Goal: Task Accomplishment & Management: Manage account settings

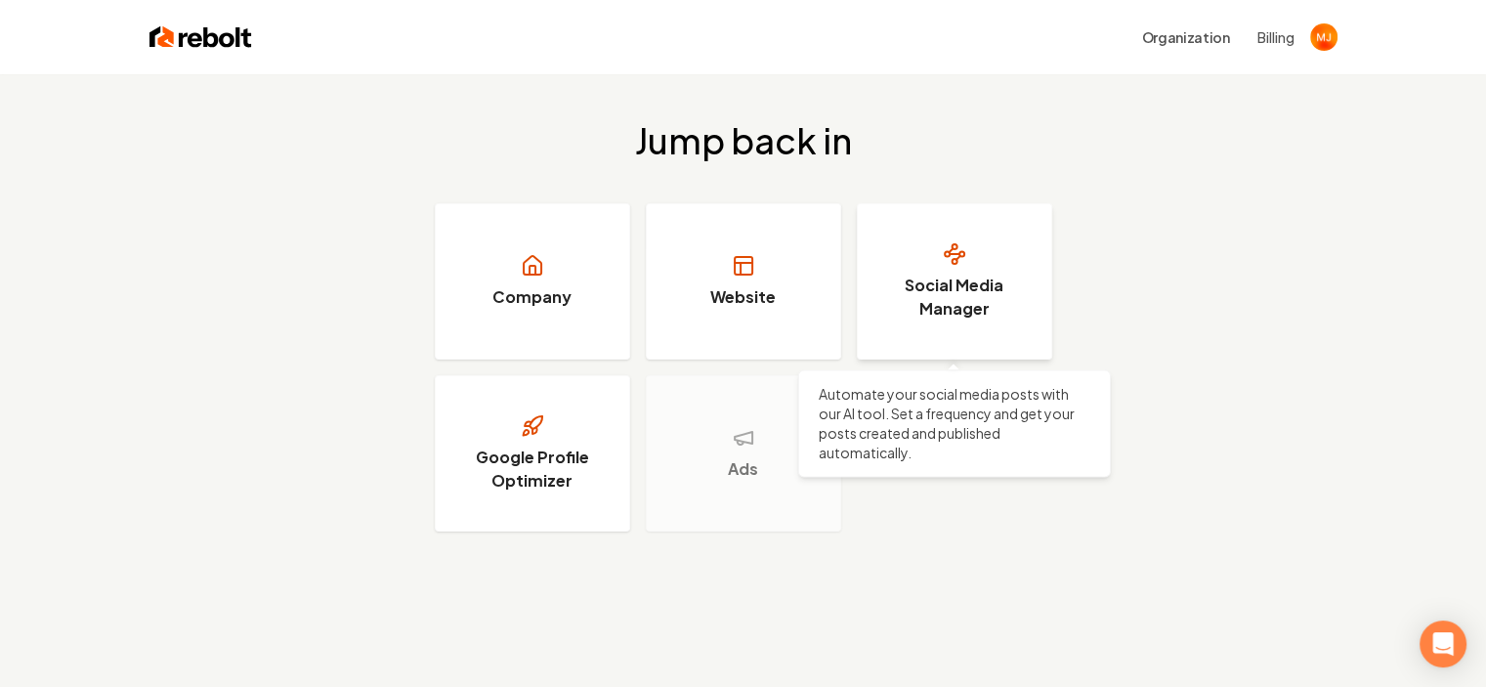
click at [999, 310] on h3 "Social Media Manager" at bounding box center [954, 297] width 147 height 47
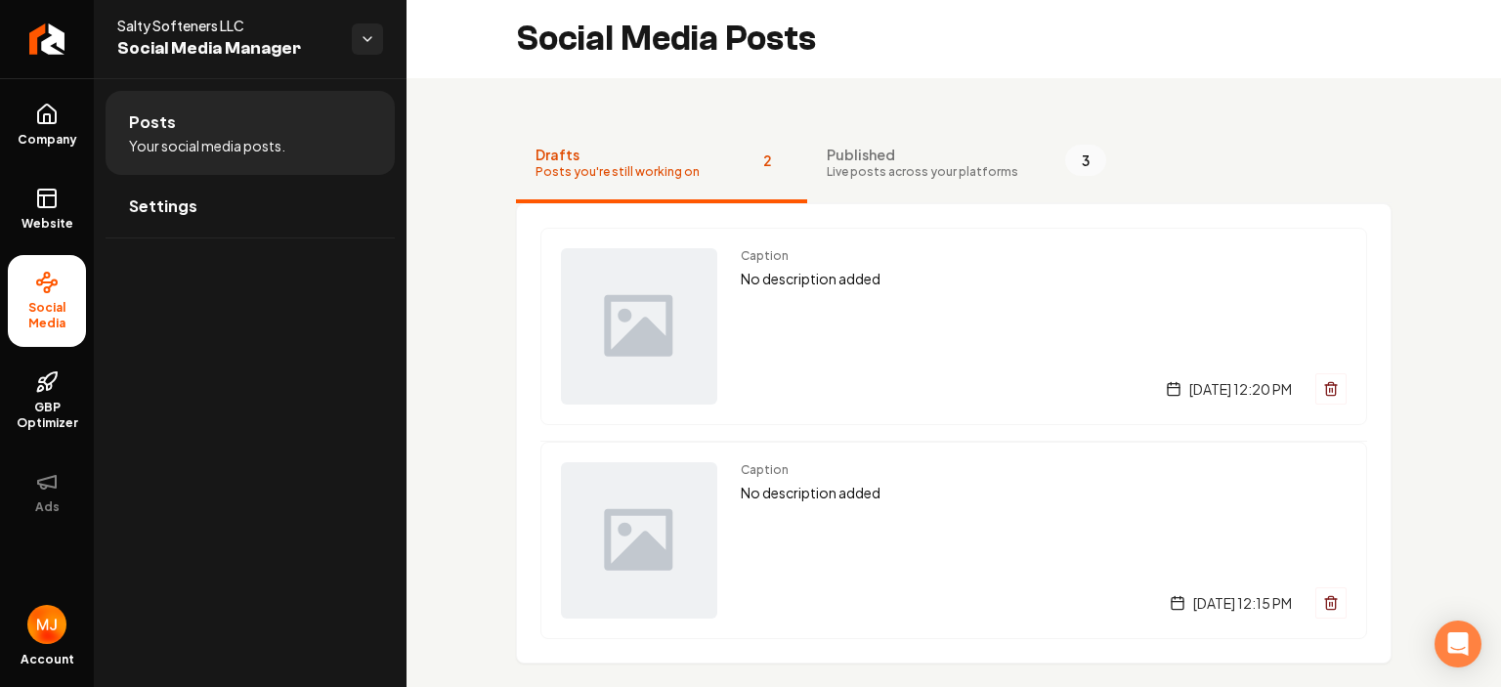
click at [55, 300] on li "Social Media" at bounding box center [47, 301] width 78 height 92
click at [59, 103] on link "Company" at bounding box center [47, 125] width 78 height 76
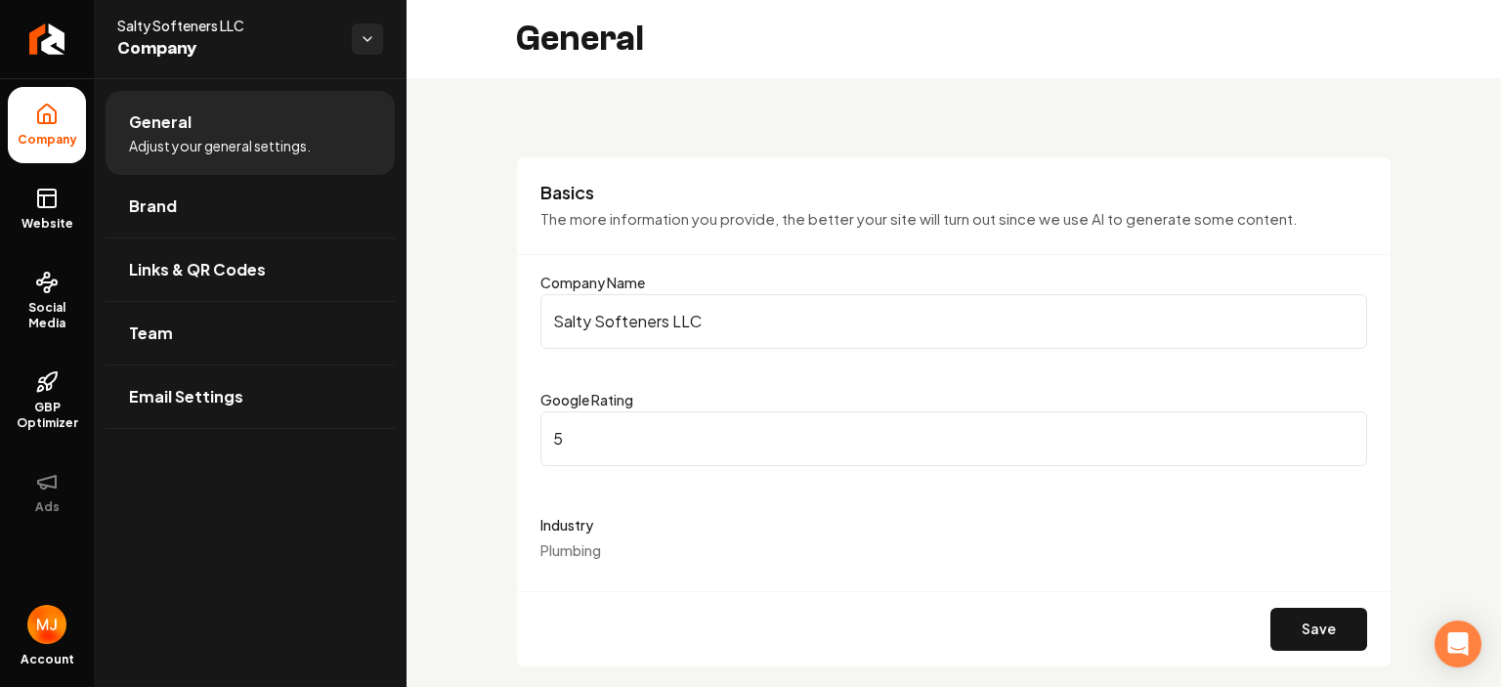
scroll to position [98, 0]
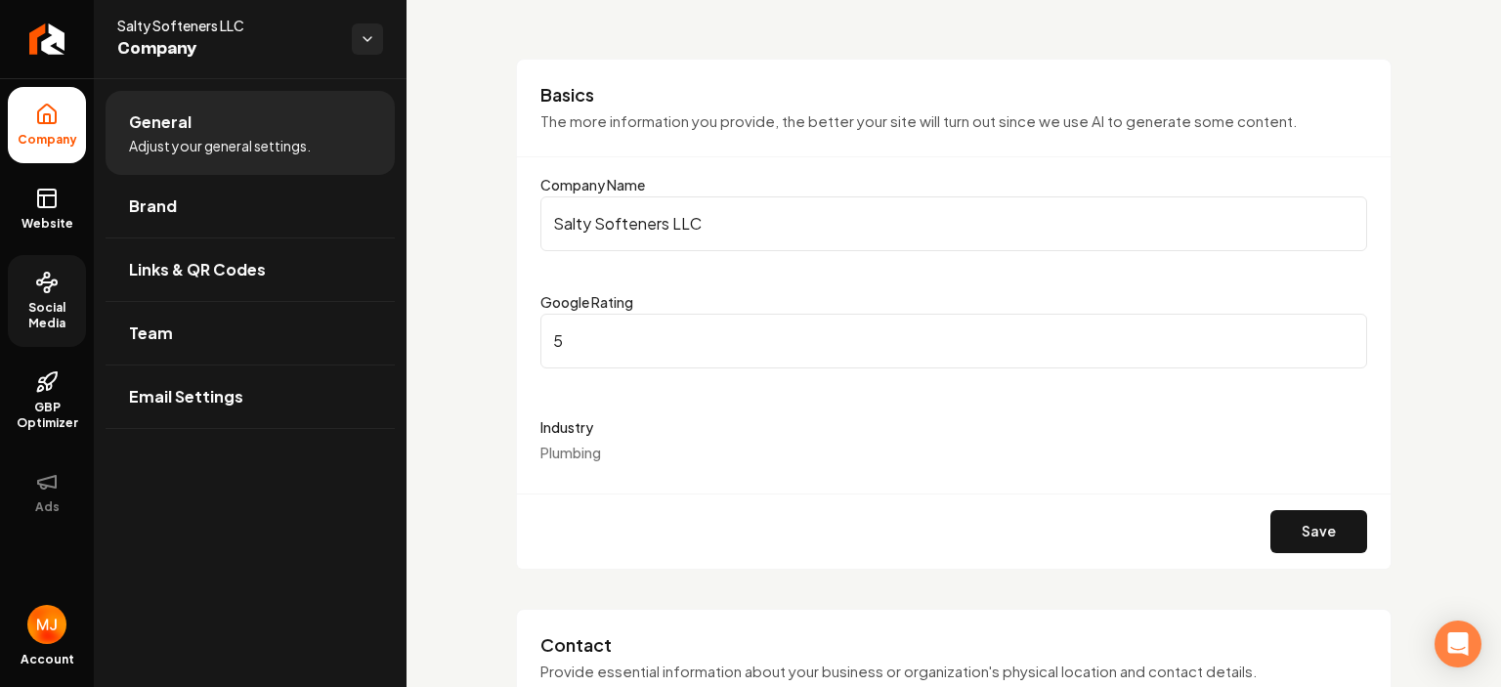
click at [52, 322] on span "Social Media" at bounding box center [47, 315] width 78 height 31
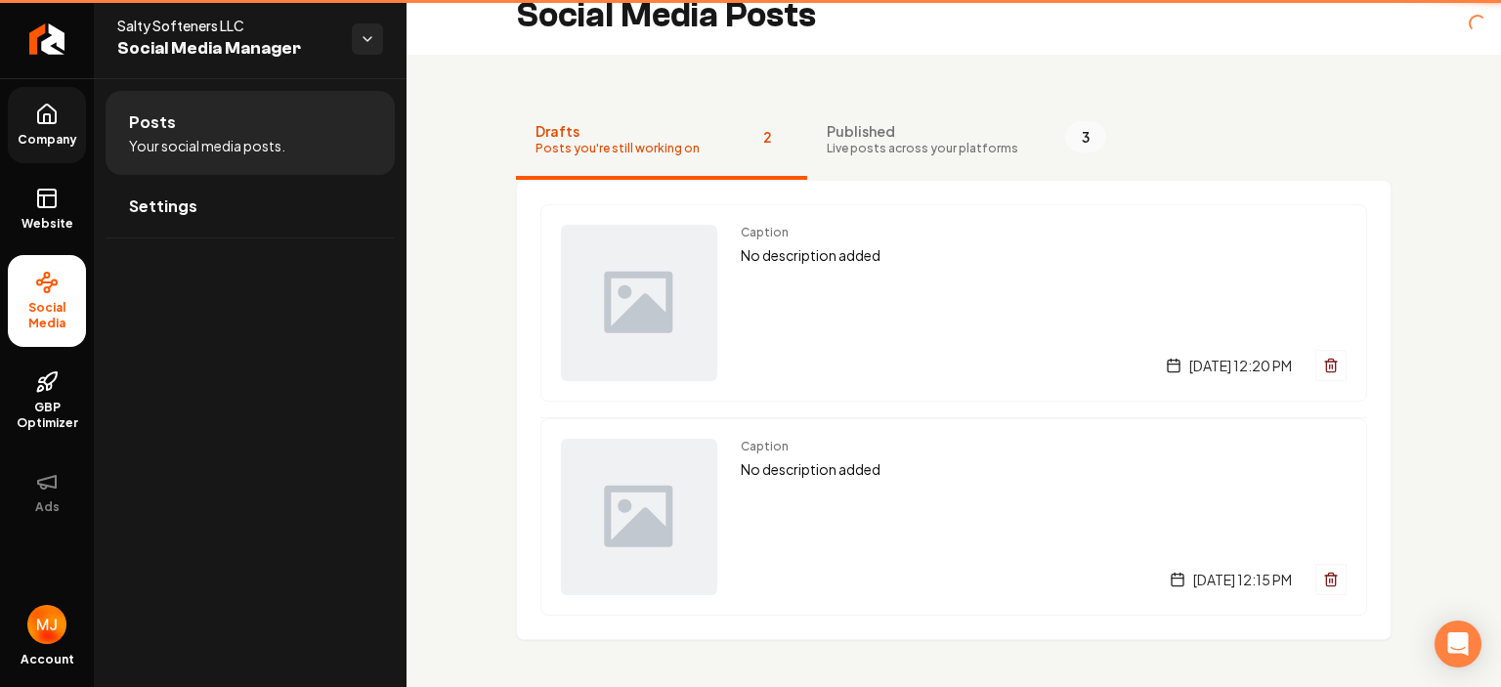
scroll to position [21, 0]
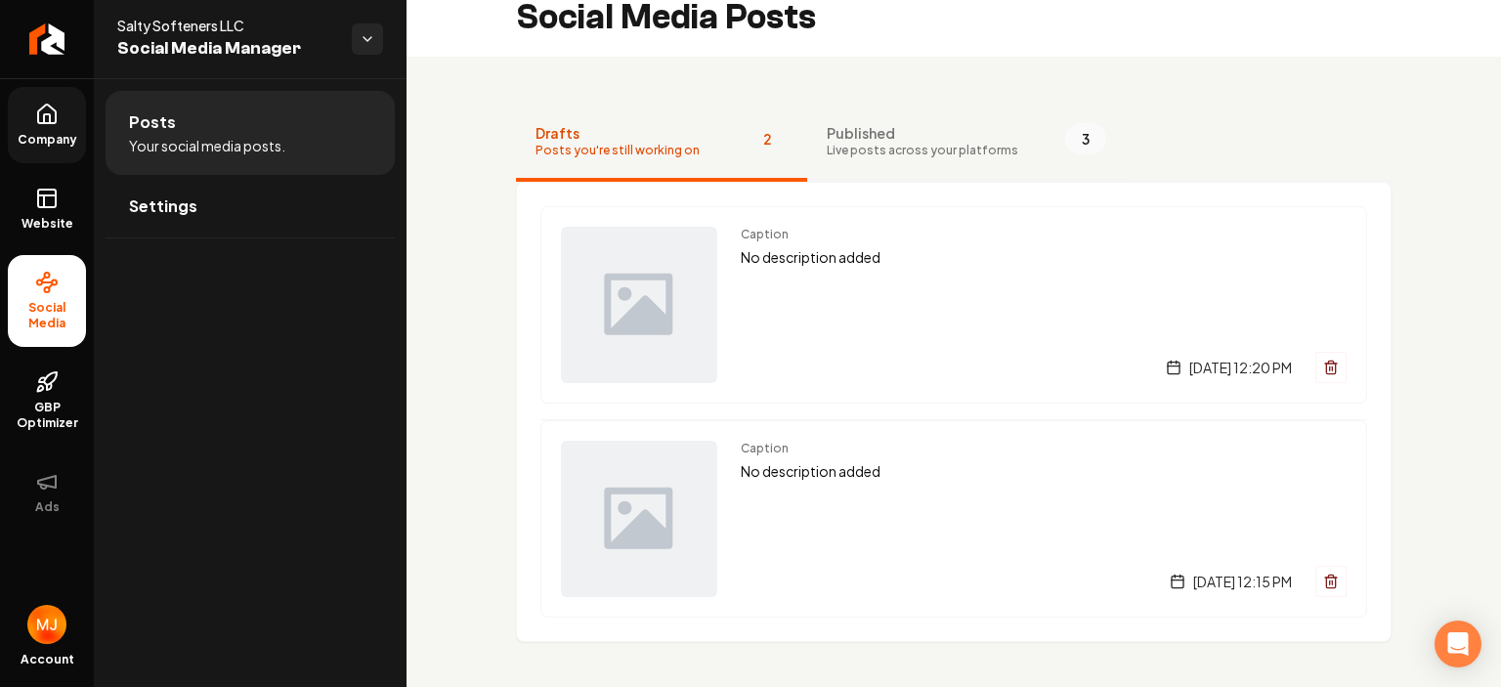
click at [870, 143] on span "Live posts across your platforms" at bounding box center [923, 151] width 192 height 16
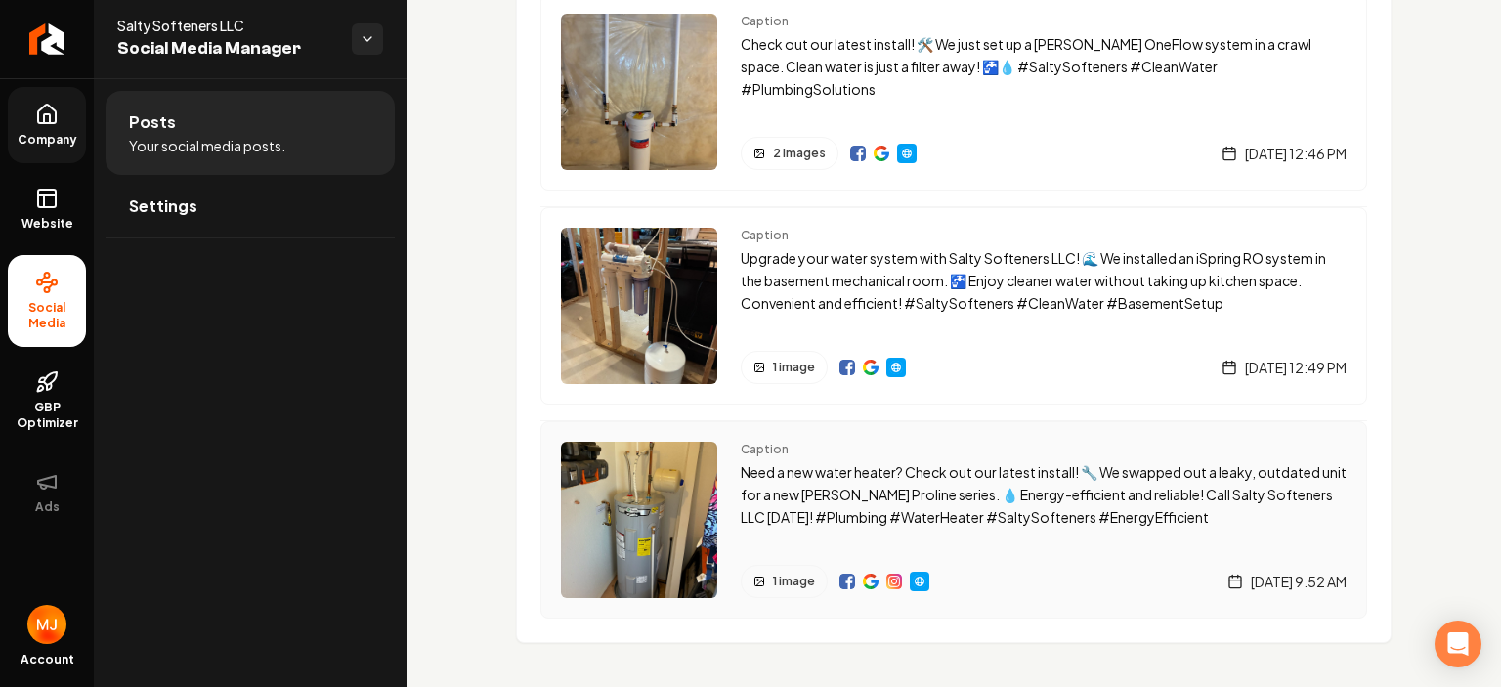
scroll to position [0, 0]
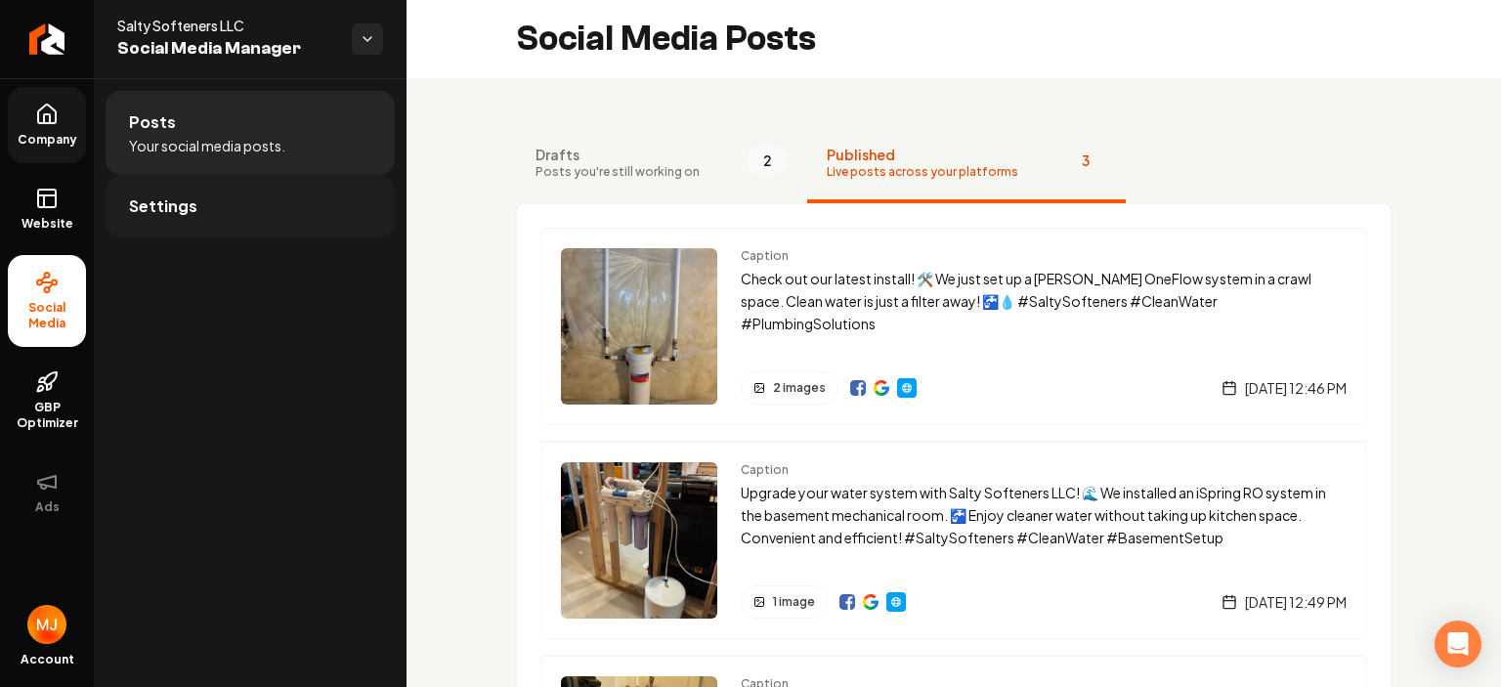
click at [131, 213] on span "Settings" at bounding box center [163, 205] width 68 height 23
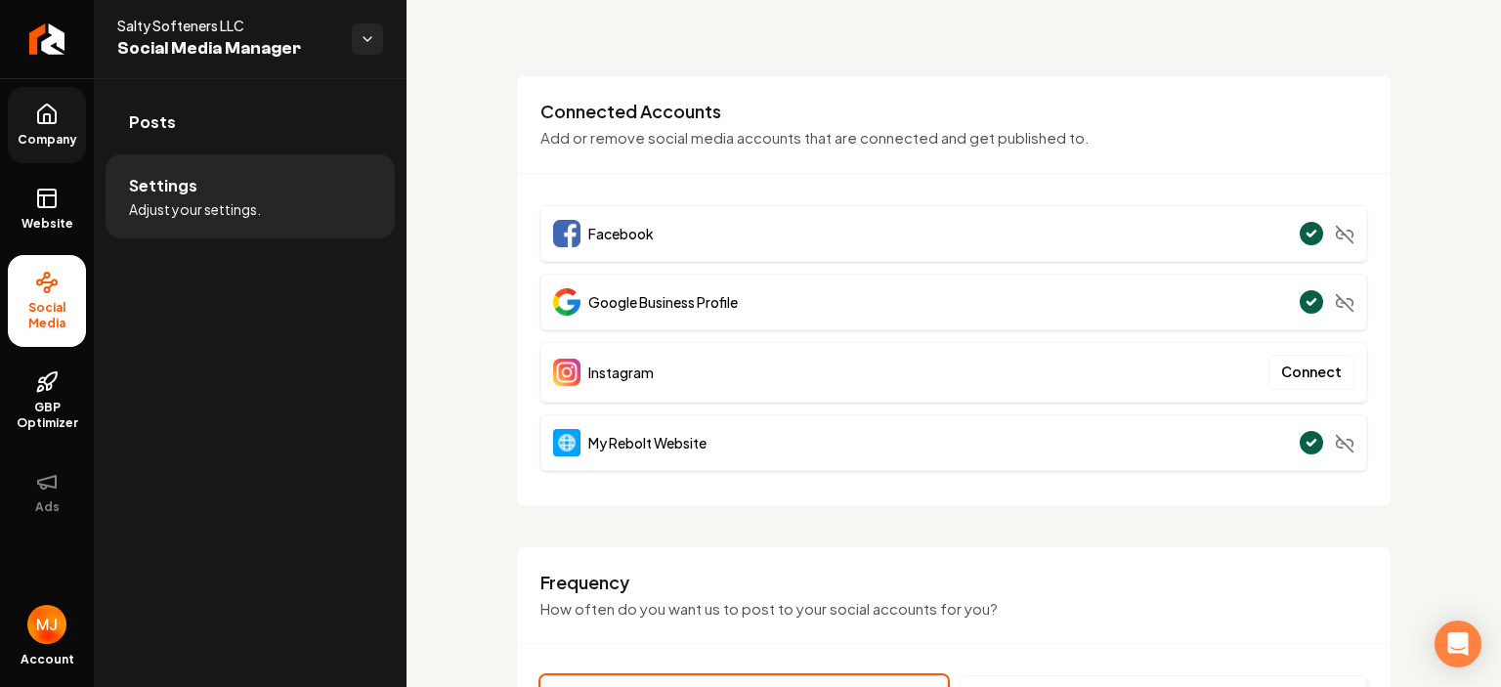
scroll to position [195, 0]
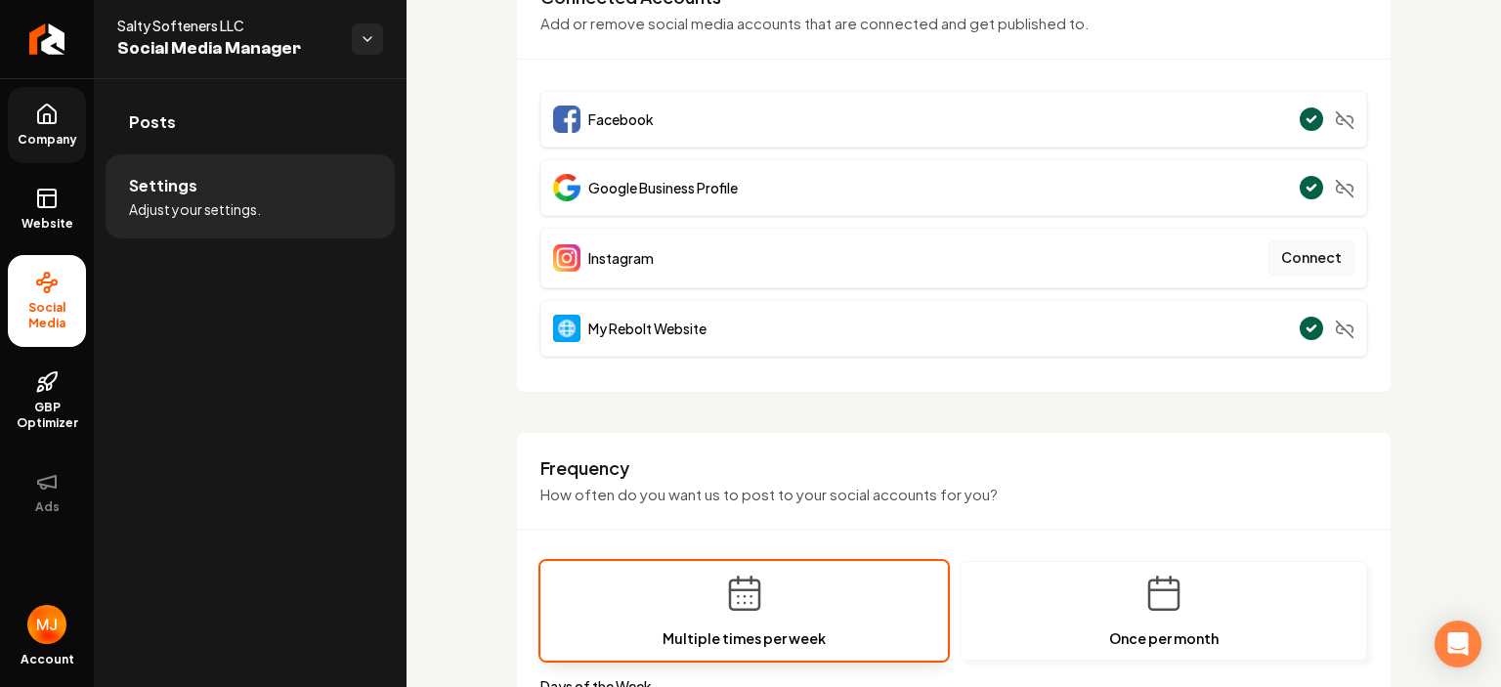
click at [1320, 259] on button "Connect" at bounding box center [1311, 257] width 86 height 35
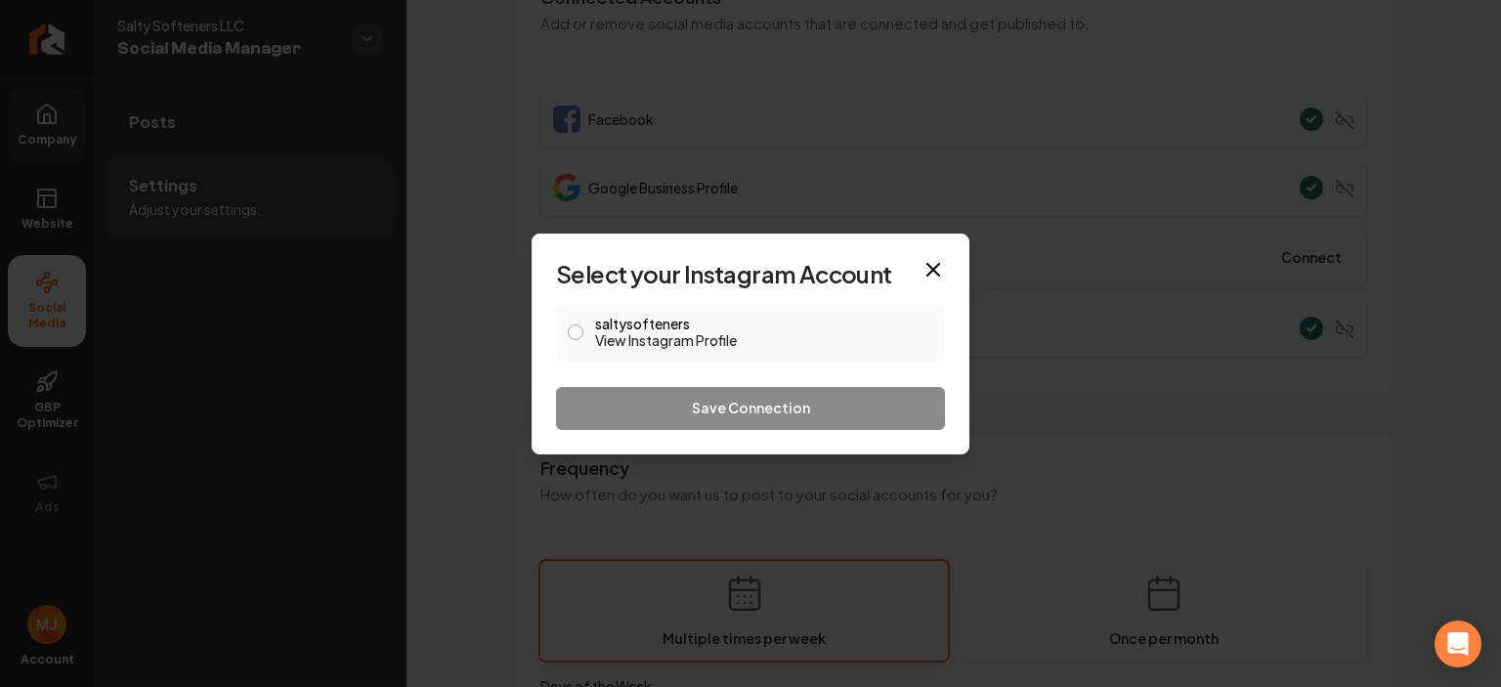
click at [578, 335] on button "saltysofteners View Instagram Profile" at bounding box center [576, 332] width 16 height 16
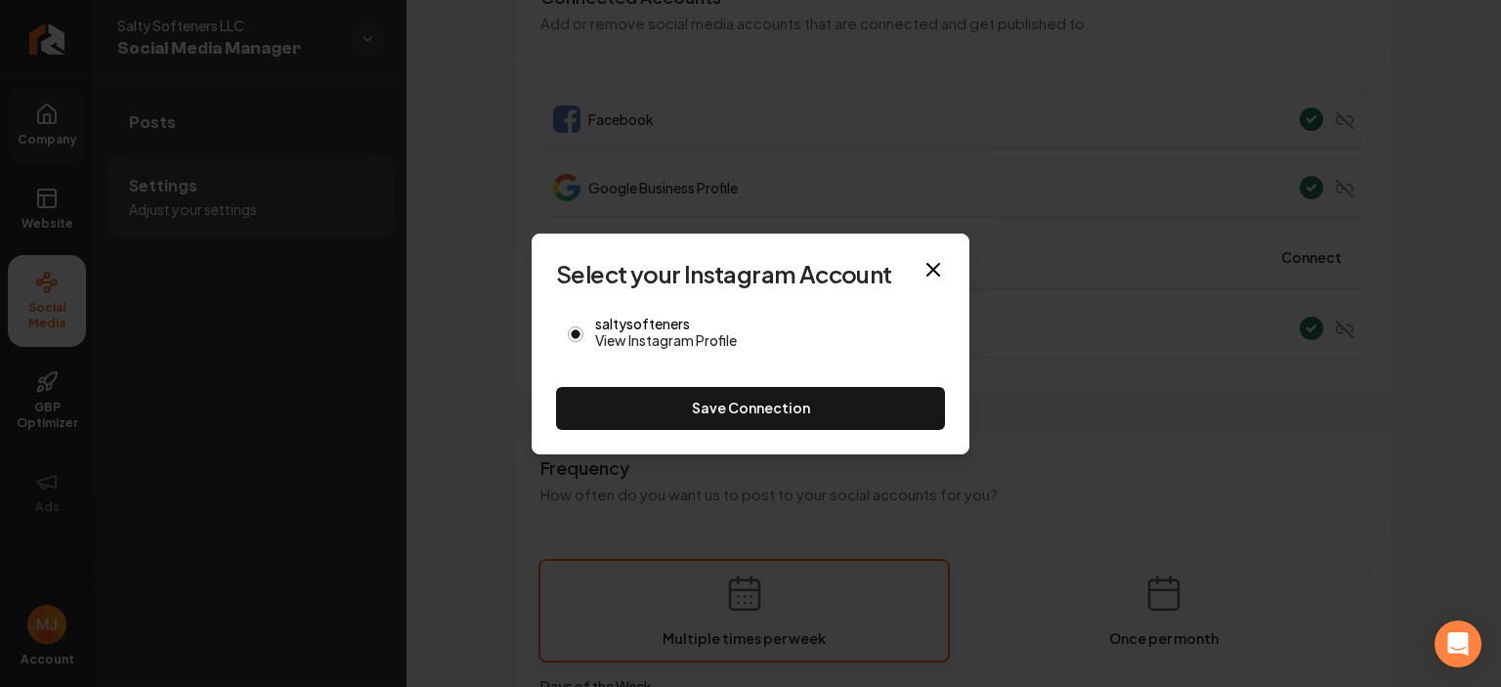
click at [859, 406] on button "Save Connection" at bounding box center [750, 408] width 389 height 43
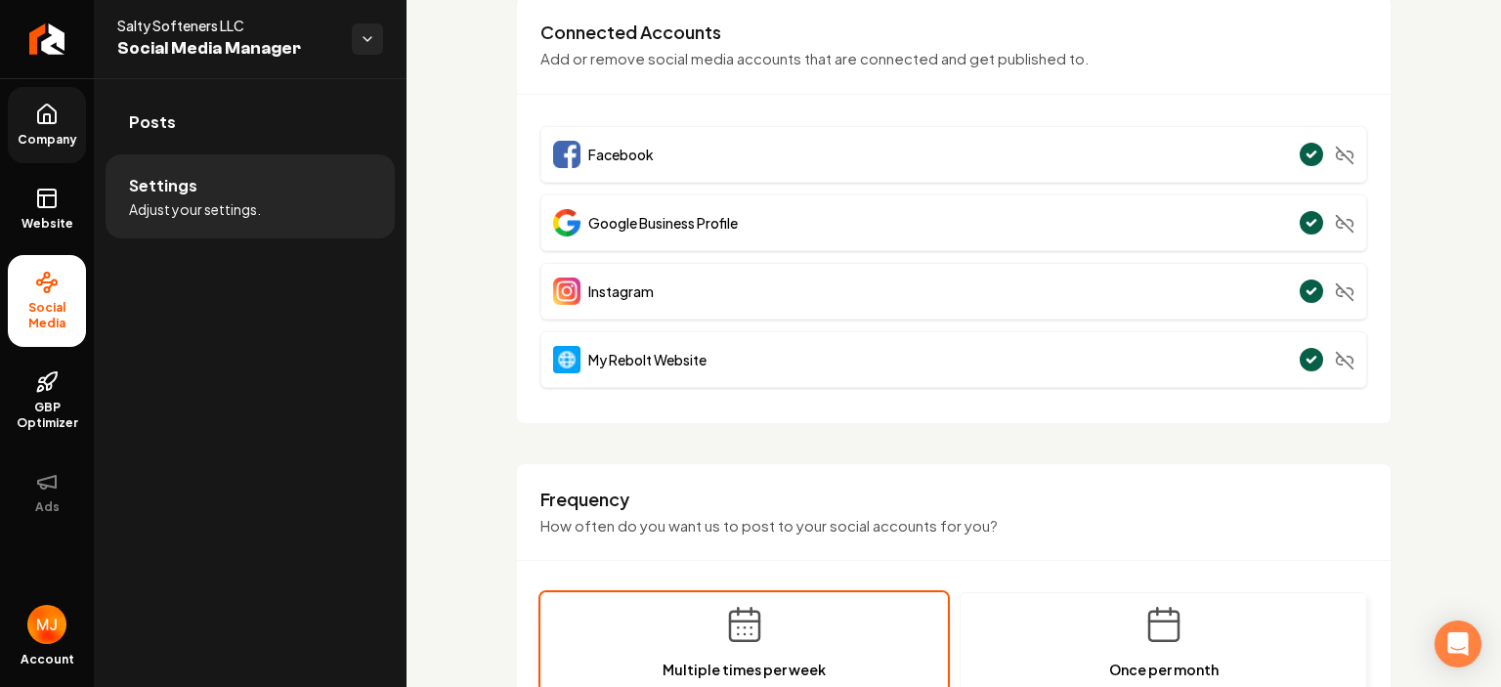
scroll to position [0, 0]
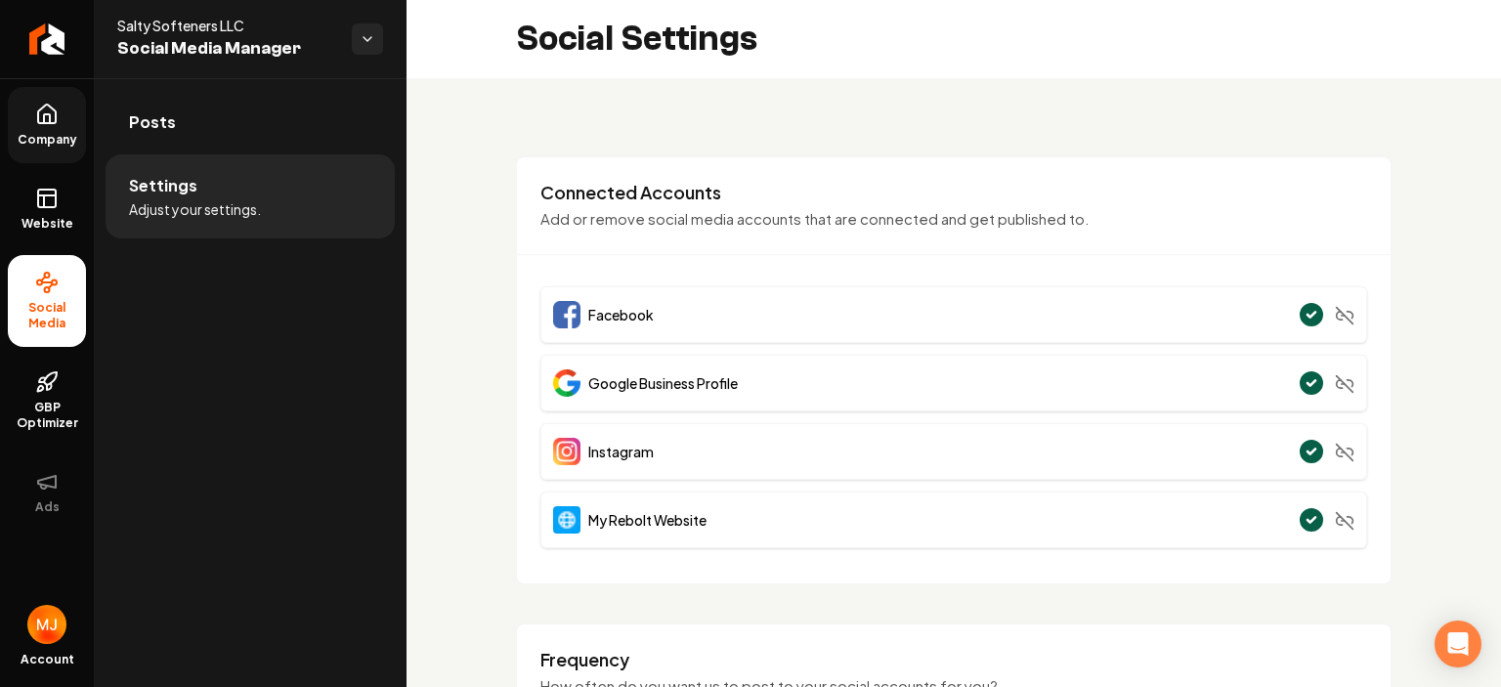
click at [63, 124] on link "Company" at bounding box center [47, 125] width 78 height 76
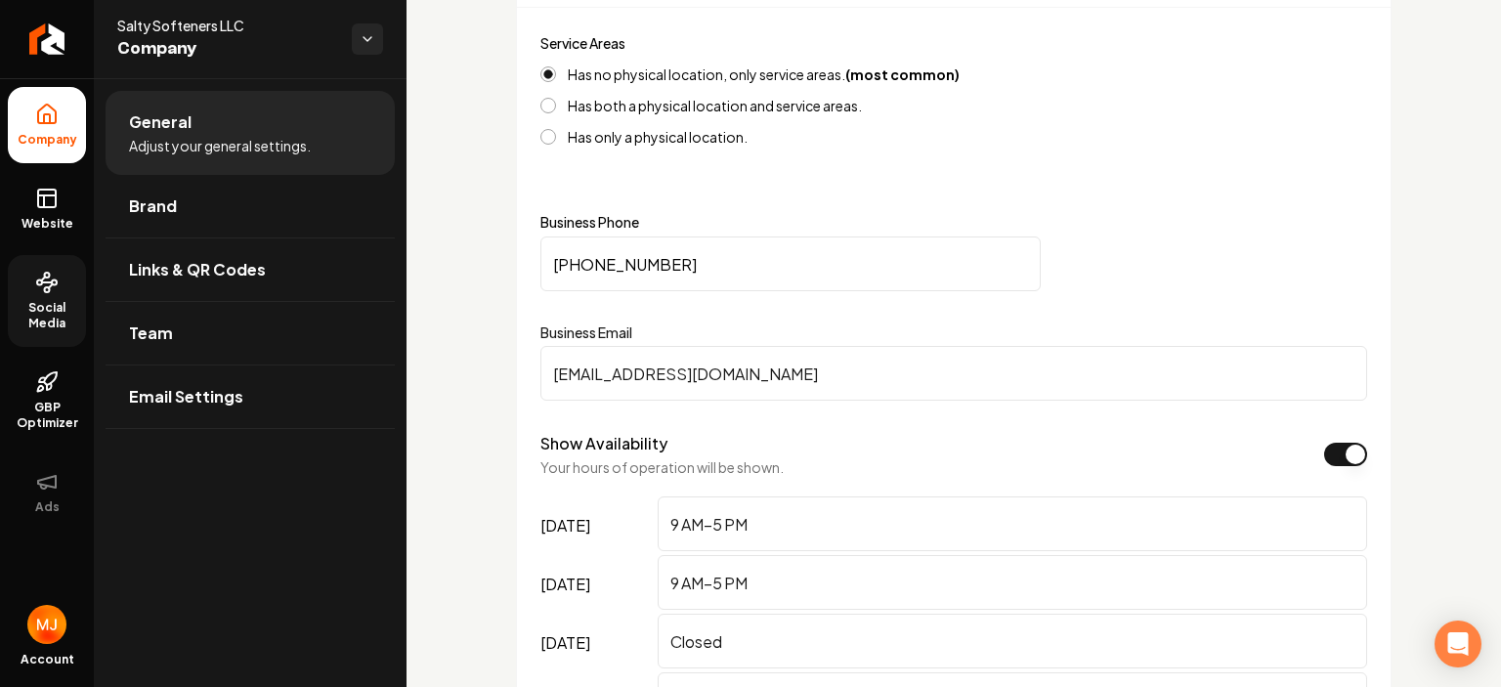
scroll to position [1075, 0]
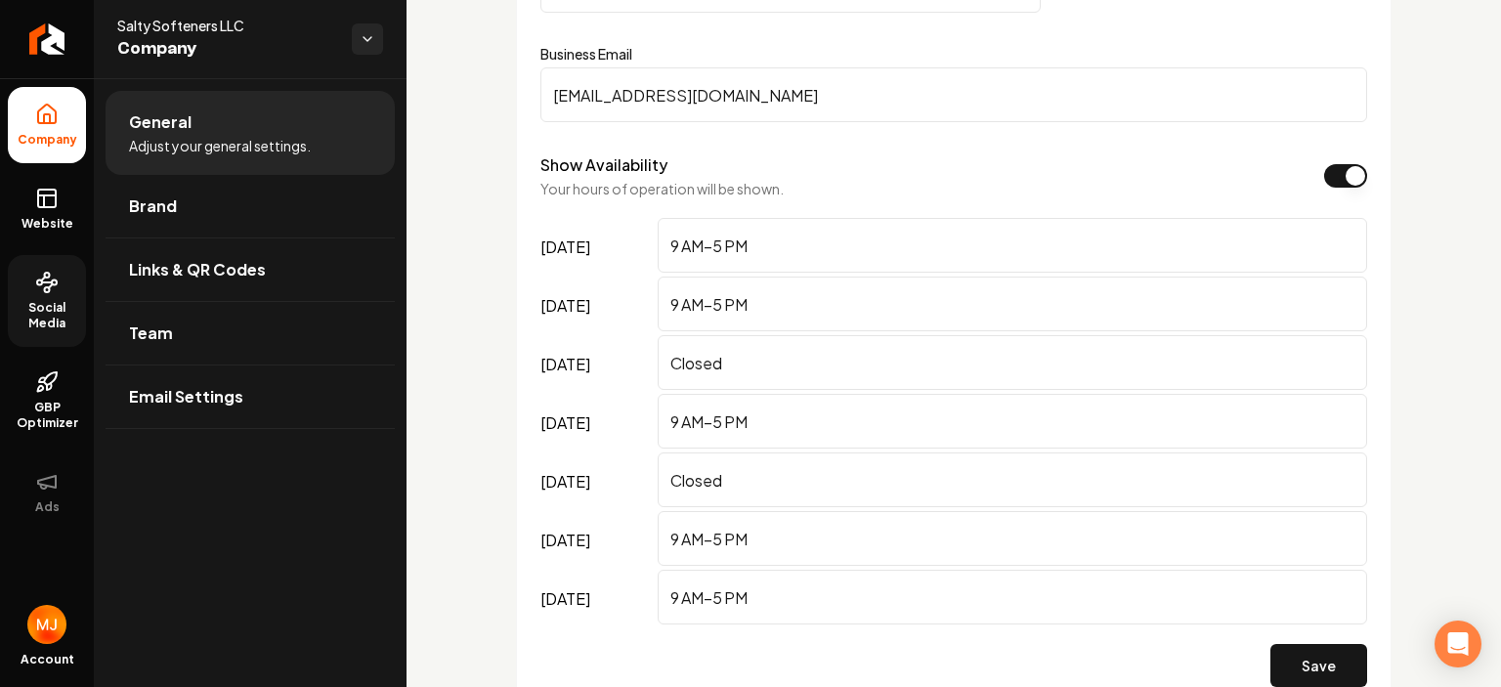
click at [192, 40] on span "Company" at bounding box center [226, 48] width 219 height 27
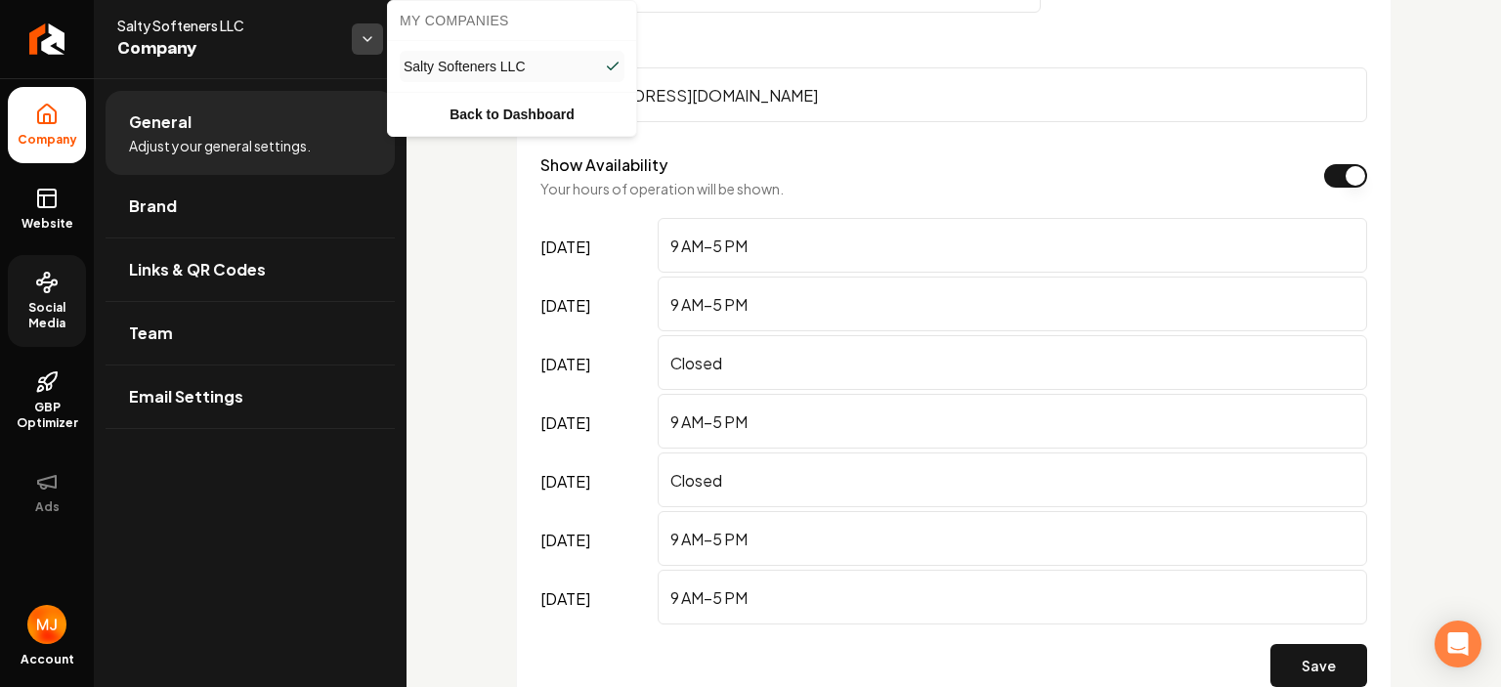
click at [357, 30] on html "Company Website Social Media GBP Optimizer Ads Account Salty Softeners LLC Comp…" at bounding box center [750, 343] width 1501 height 687
click at [497, 106] on link "Back to Dashboard" at bounding box center [512, 114] width 240 height 35
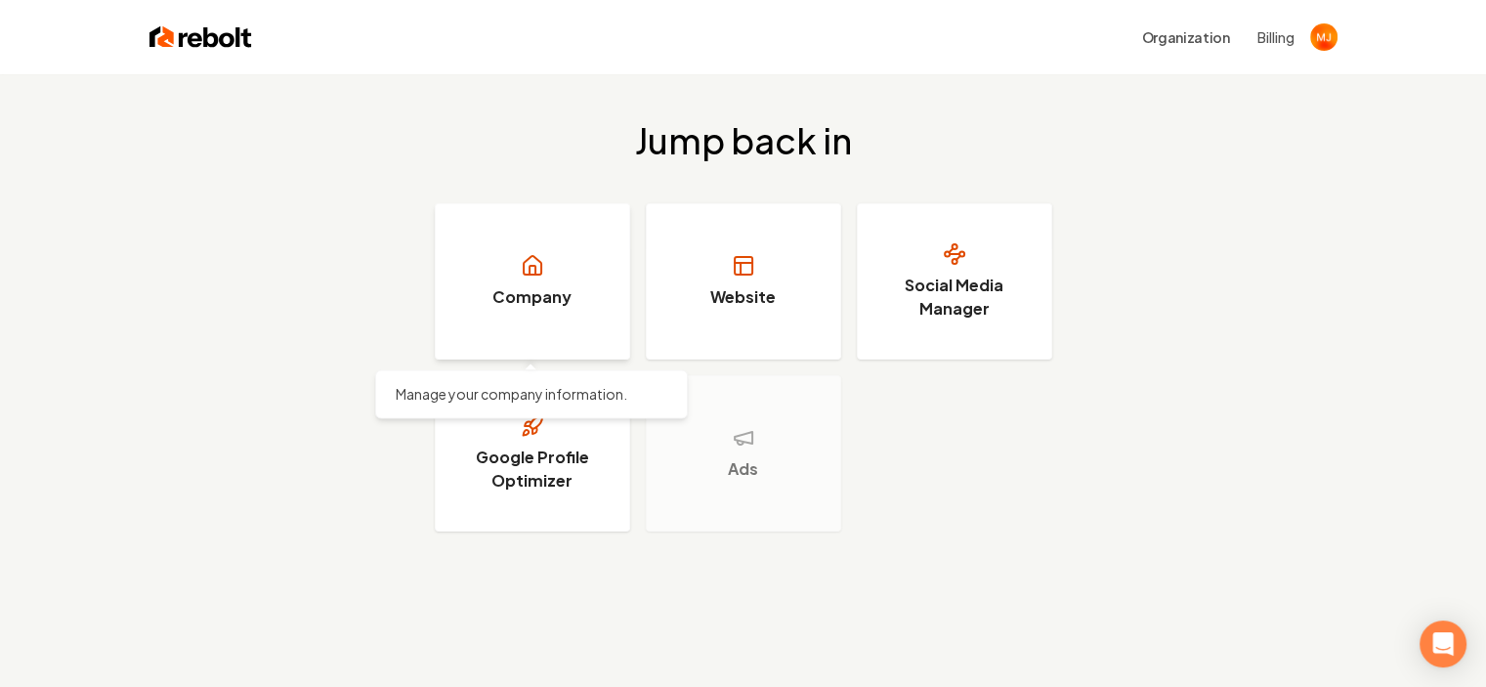
click at [576, 308] on link "Company" at bounding box center [532, 281] width 195 height 156
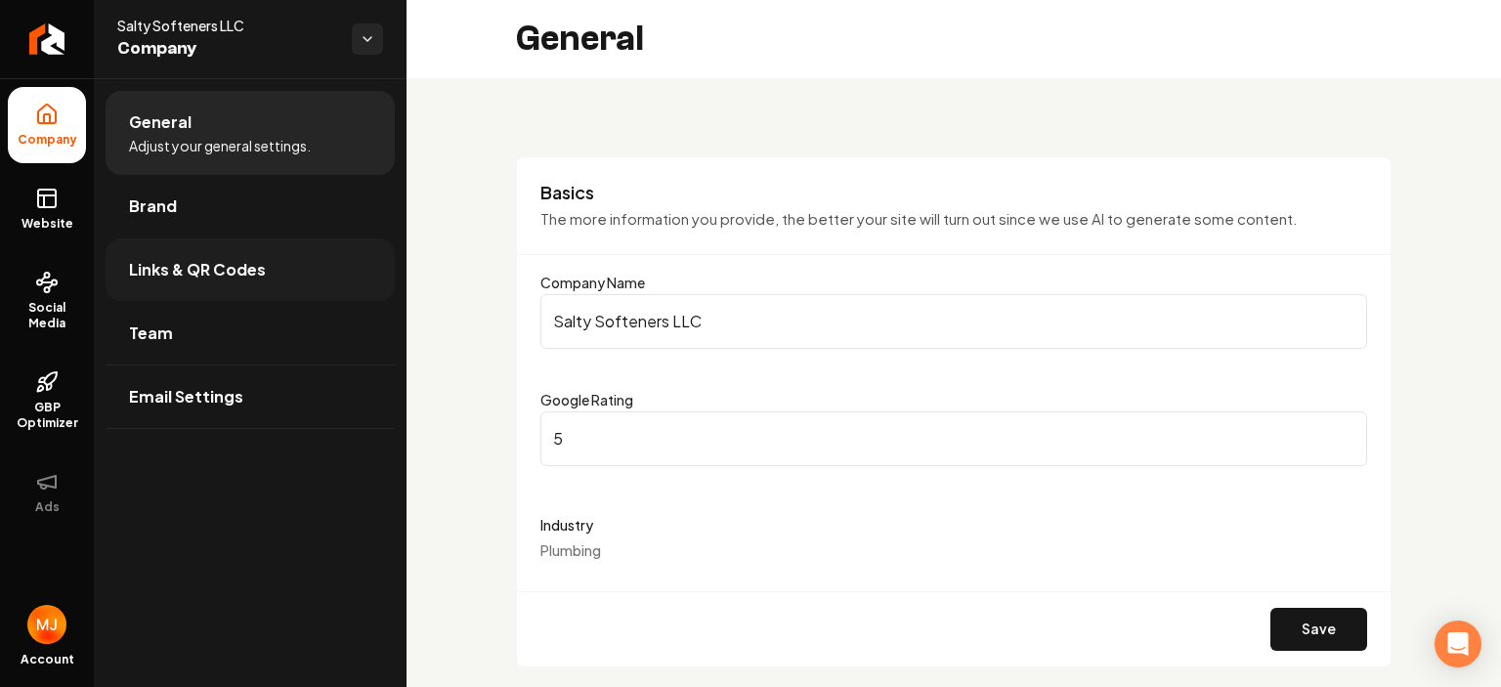
click at [247, 261] on span "Links & QR Codes" at bounding box center [197, 269] width 137 height 23
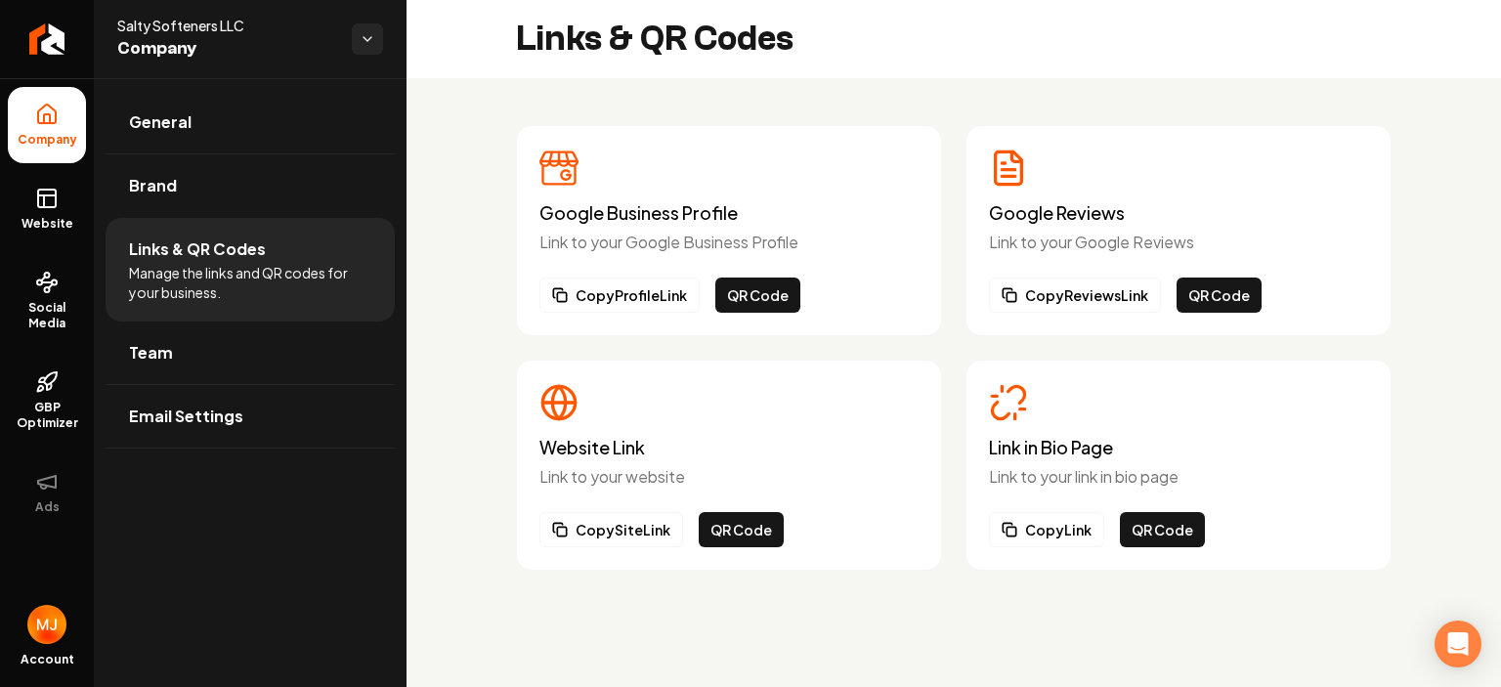
click at [44, 620] on img "Open user button" at bounding box center [46, 624] width 39 height 39
click at [208, 624] on div "General Brand Links & QR Codes Manage the links and QR codes for your business.…" at bounding box center [250, 382] width 313 height 609
click at [52, 620] on img "Open user button" at bounding box center [46, 624] width 39 height 39
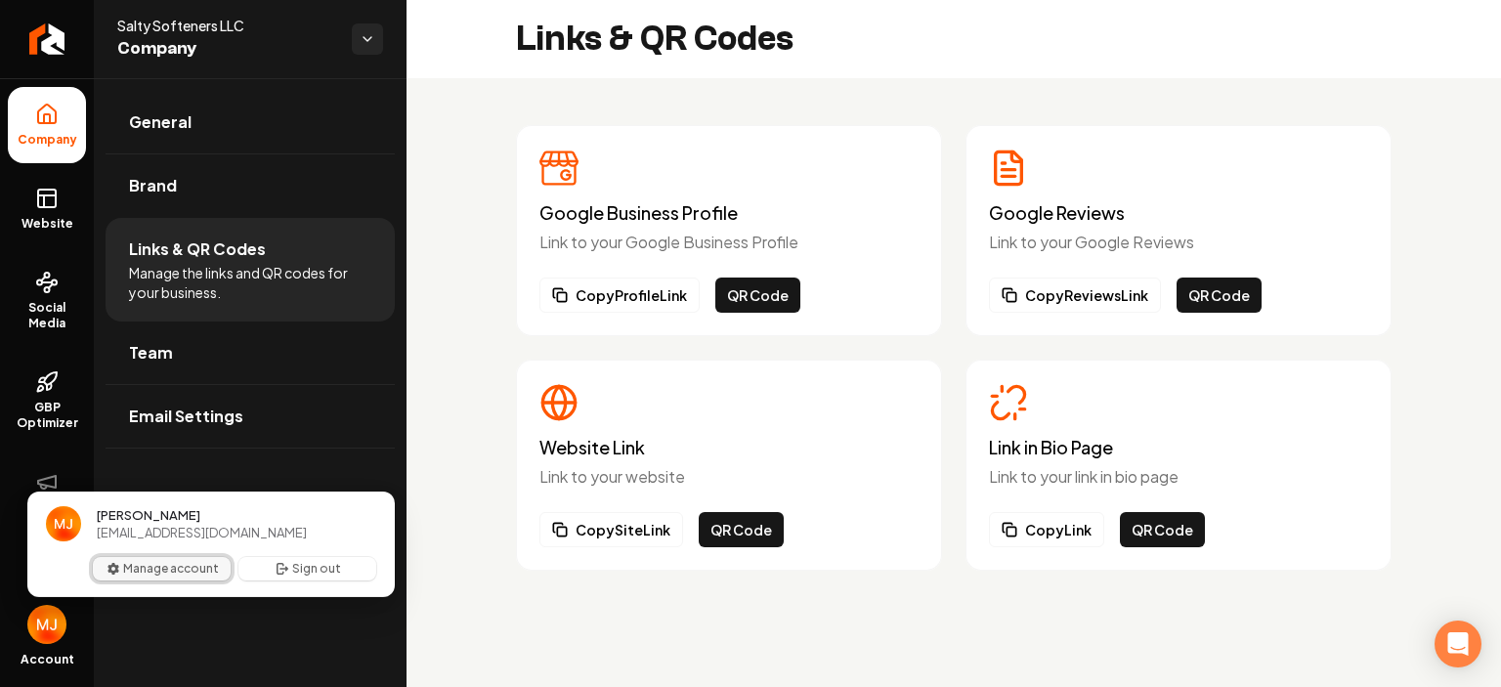
click at [153, 566] on button "Manage account" at bounding box center [162, 568] width 138 height 23
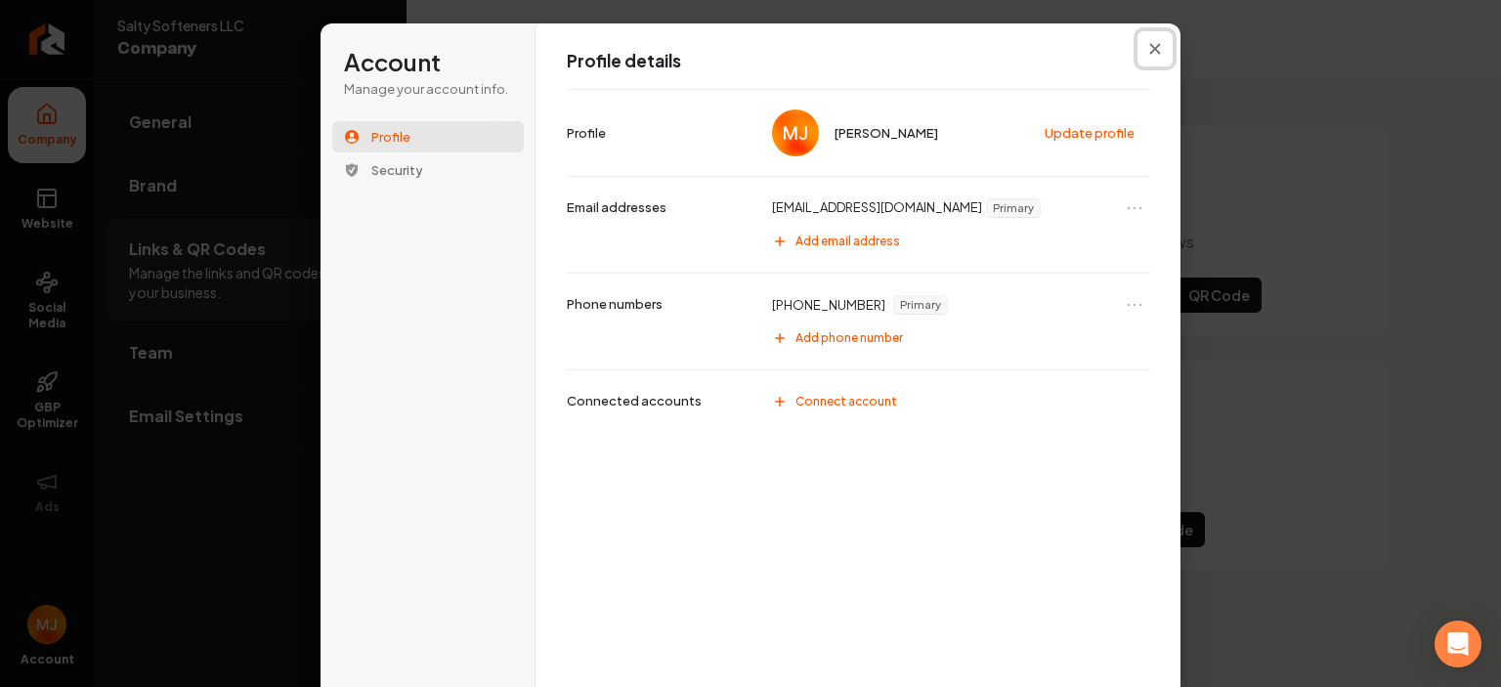
drag, startPoint x: 1149, startPoint y: 50, endPoint x: 1073, endPoint y: 64, distance: 77.6
click at [1150, 50] on icon "Close modal" at bounding box center [1155, 49] width 11 height 11
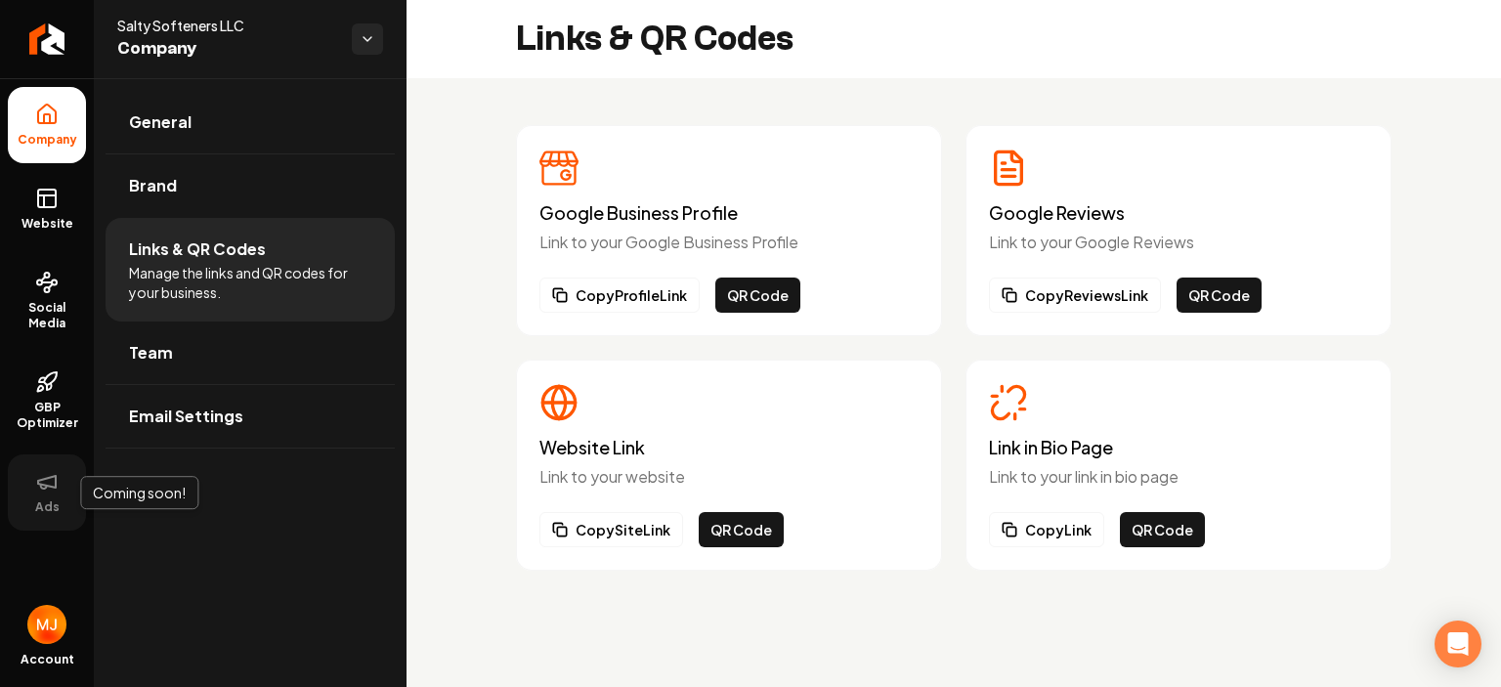
click at [30, 524] on button "Ads" at bounding box center [47, 492] width 78 height 76
click at [63, 419] on span "GBP Optimizer" at bounding box center [47, 415] width 78 height 31
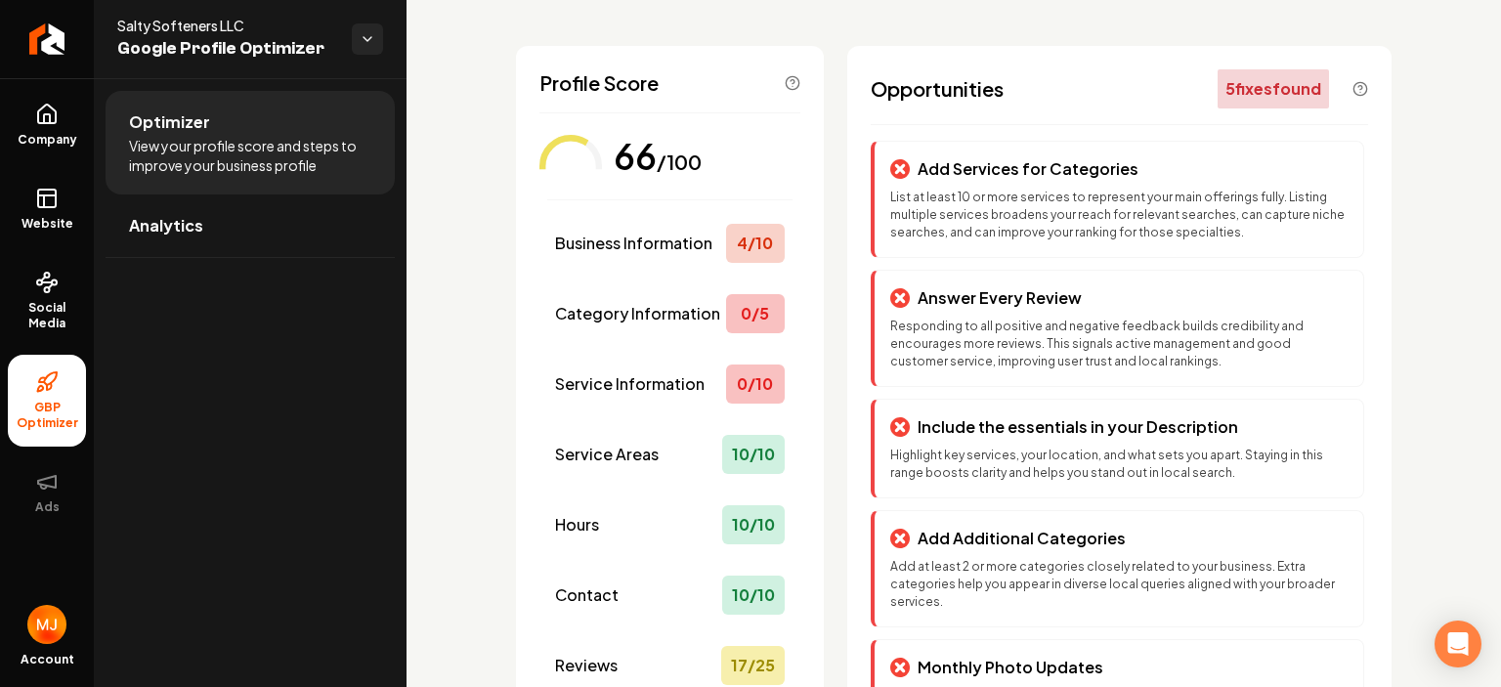
scroll to position [195, 0]
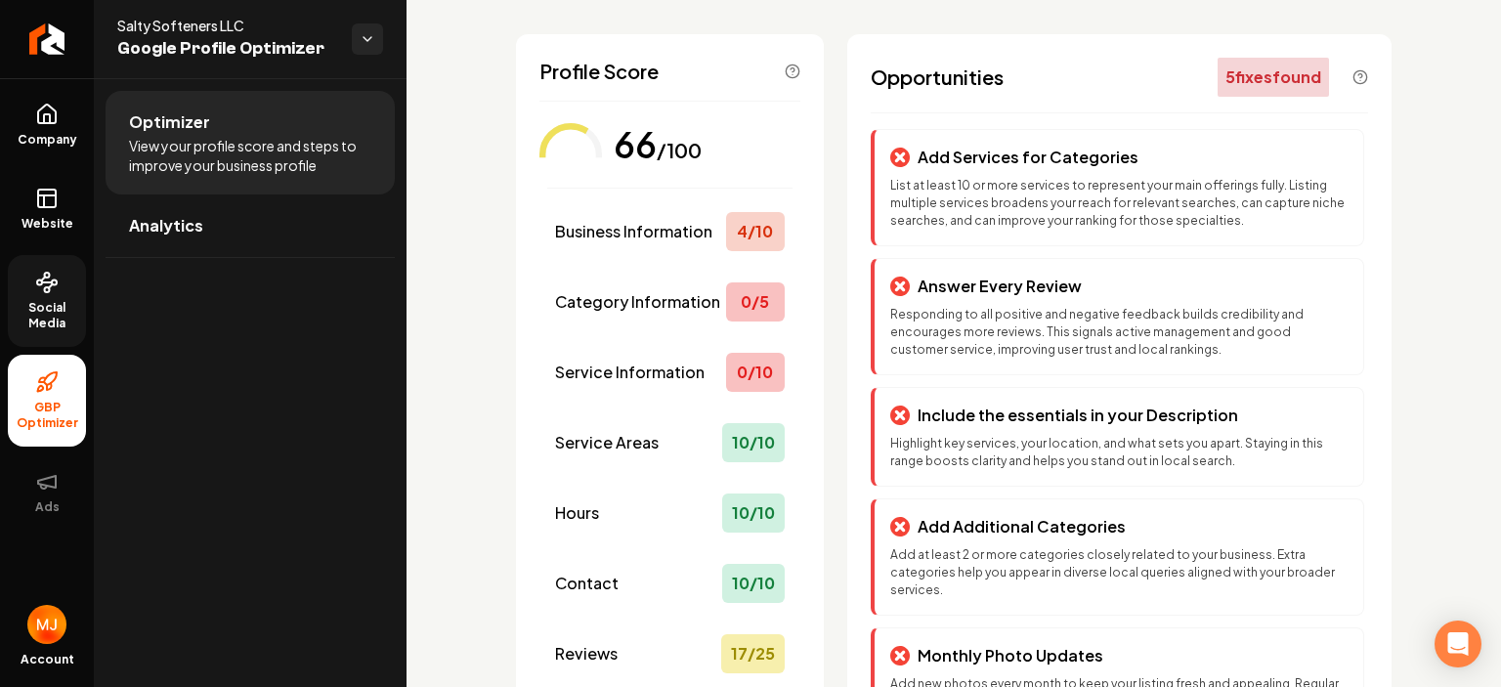
click at [43, 295] on link "Social Media" at bounding box center [47, 301] width 78 height 92
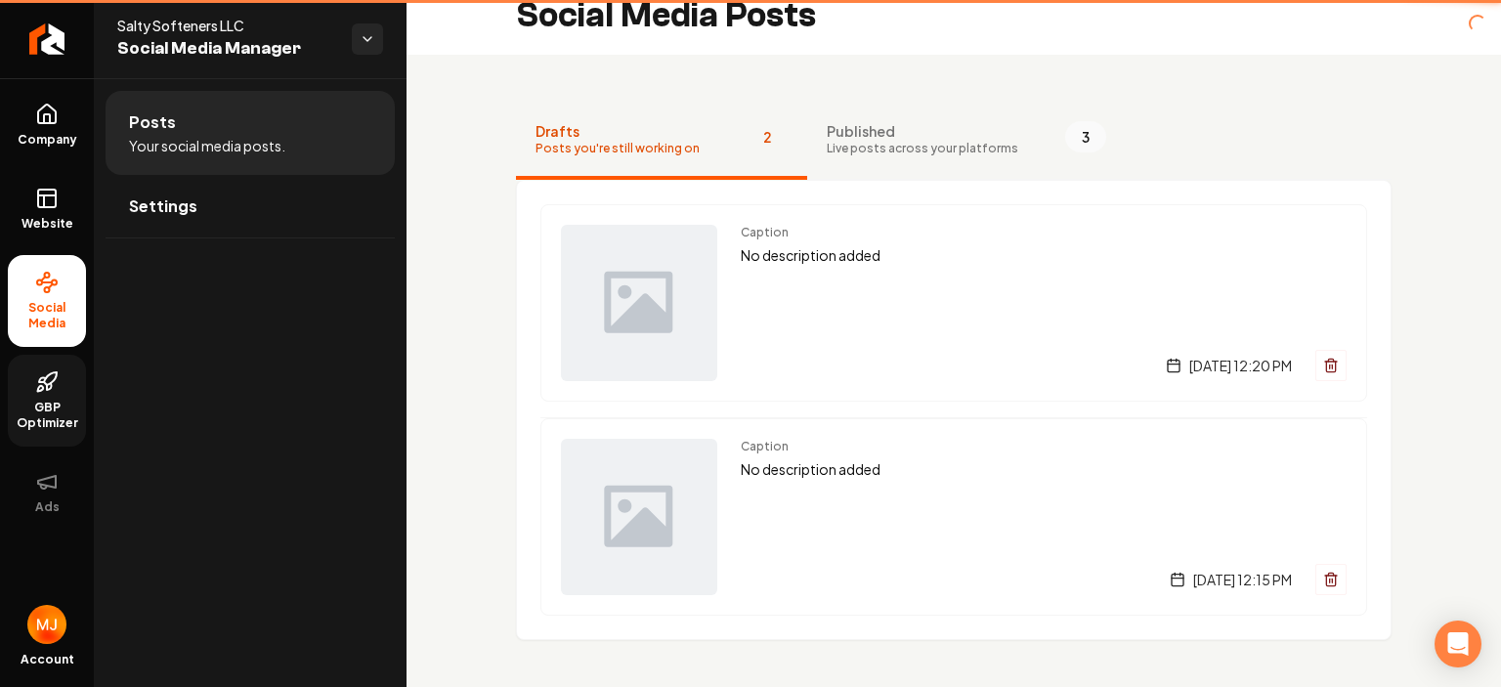
scroll to position [21, 0]
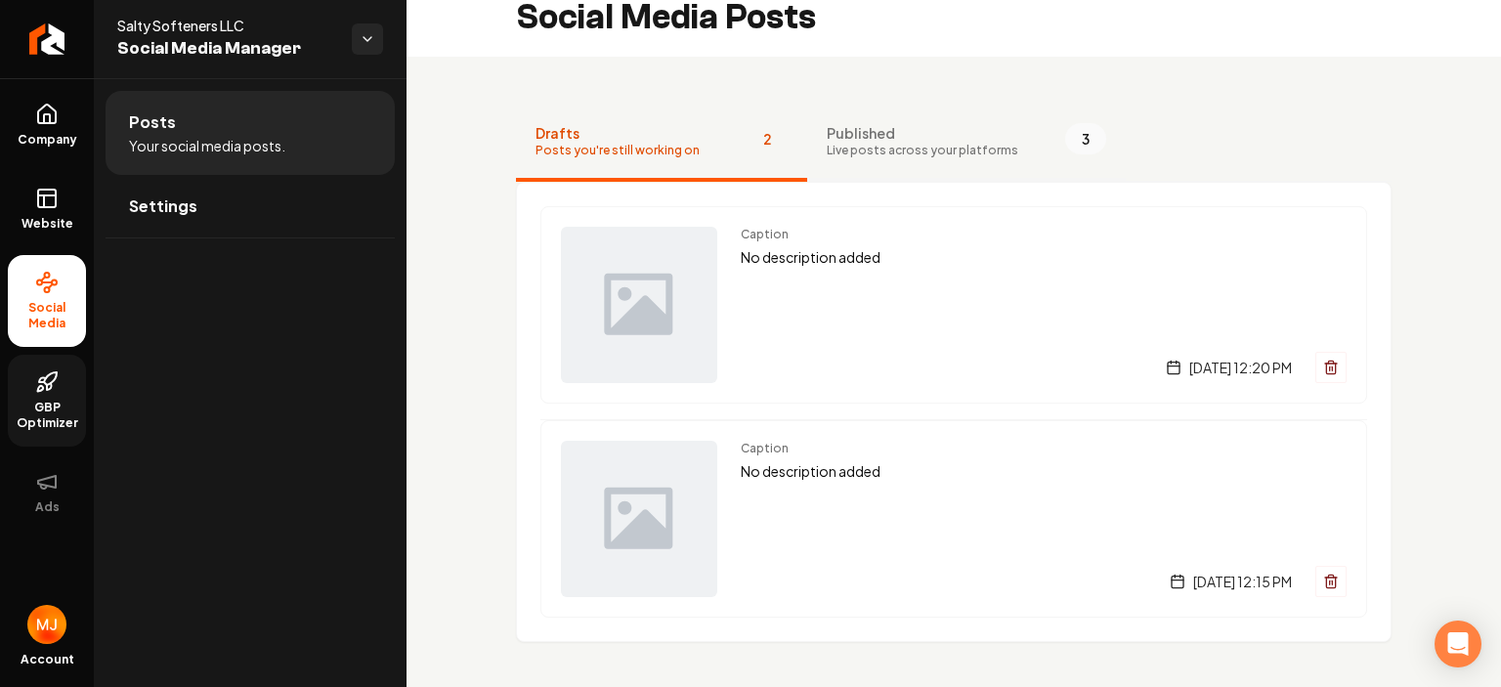
click at [844, 136] on span "Published" at bounding box center [923, 133] width 192 height 20
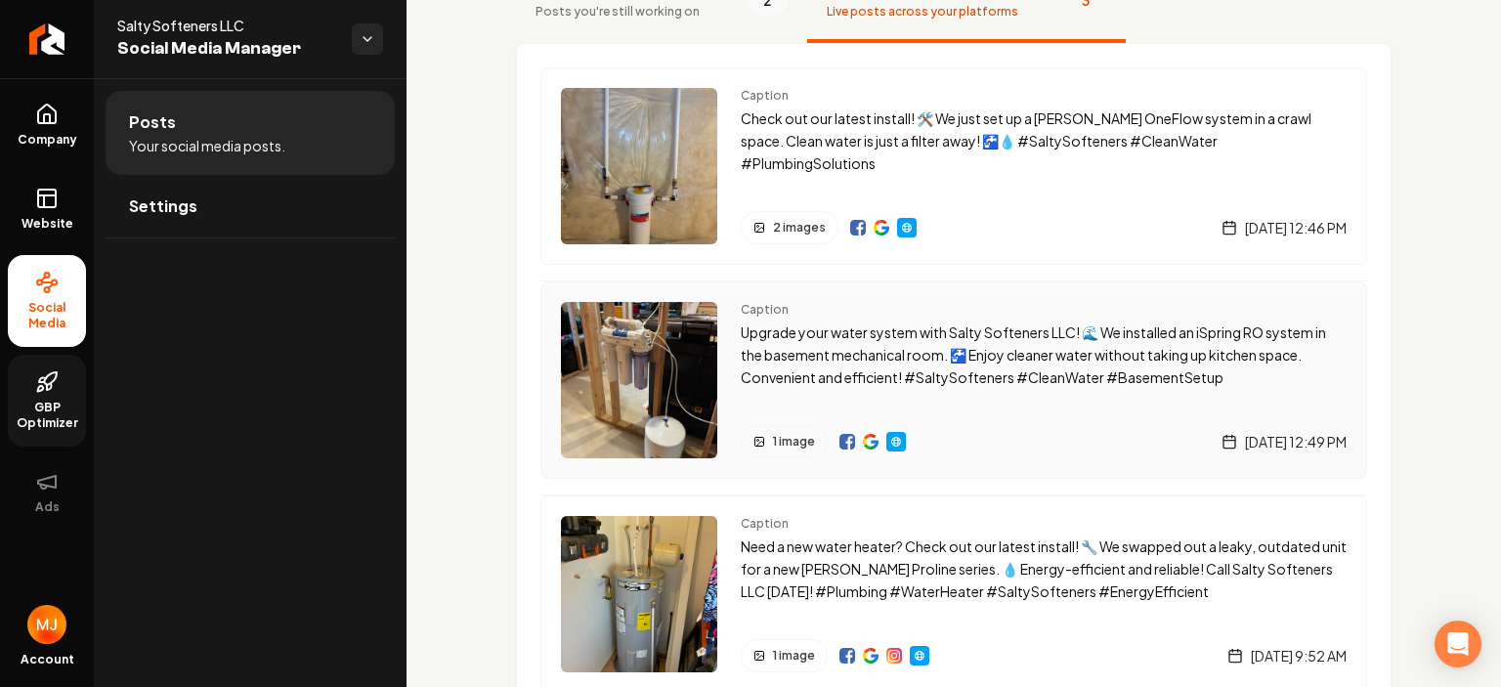
scroll to position [235, 0]
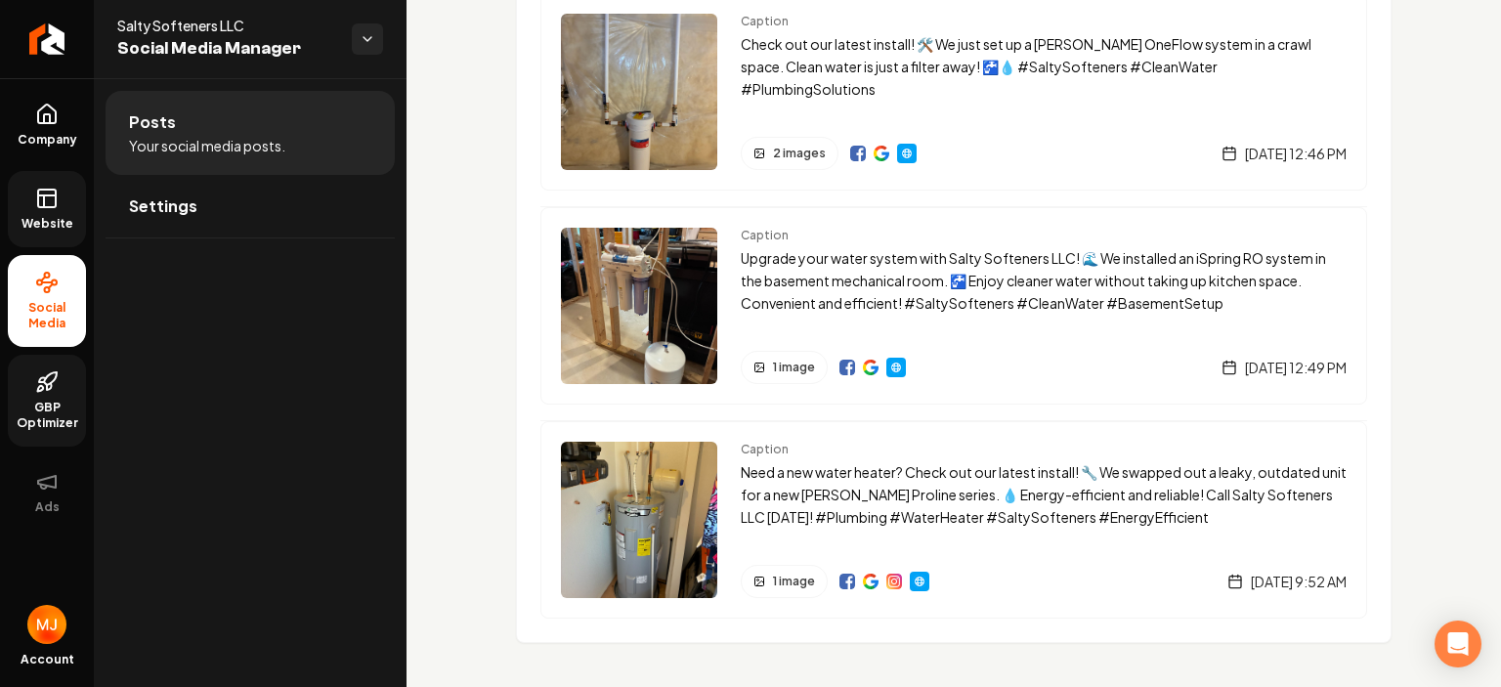
click at [56, 217] on span "Website" at bounding box center [47, 224] width 67 height 16
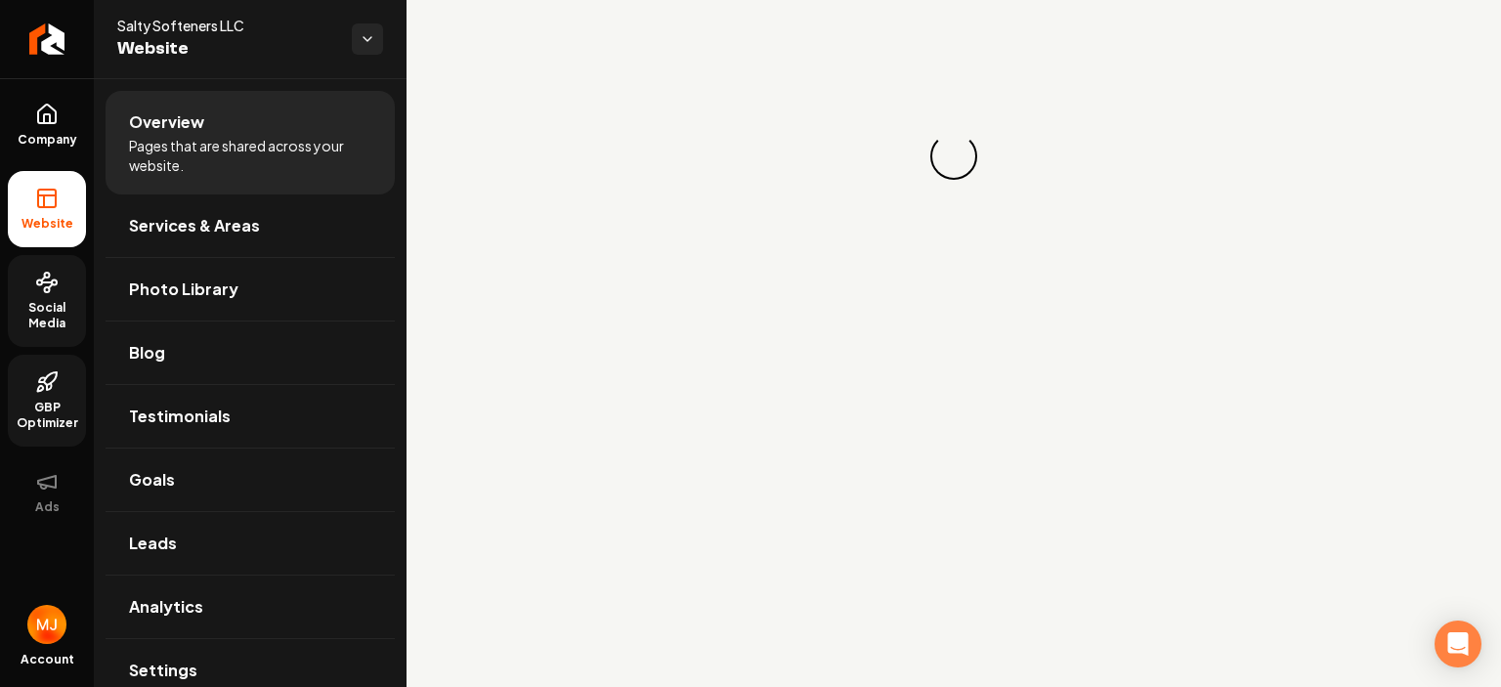
click at [31, 307] on span "Social Media" at bounding box center [47, 315] width 78 height 31
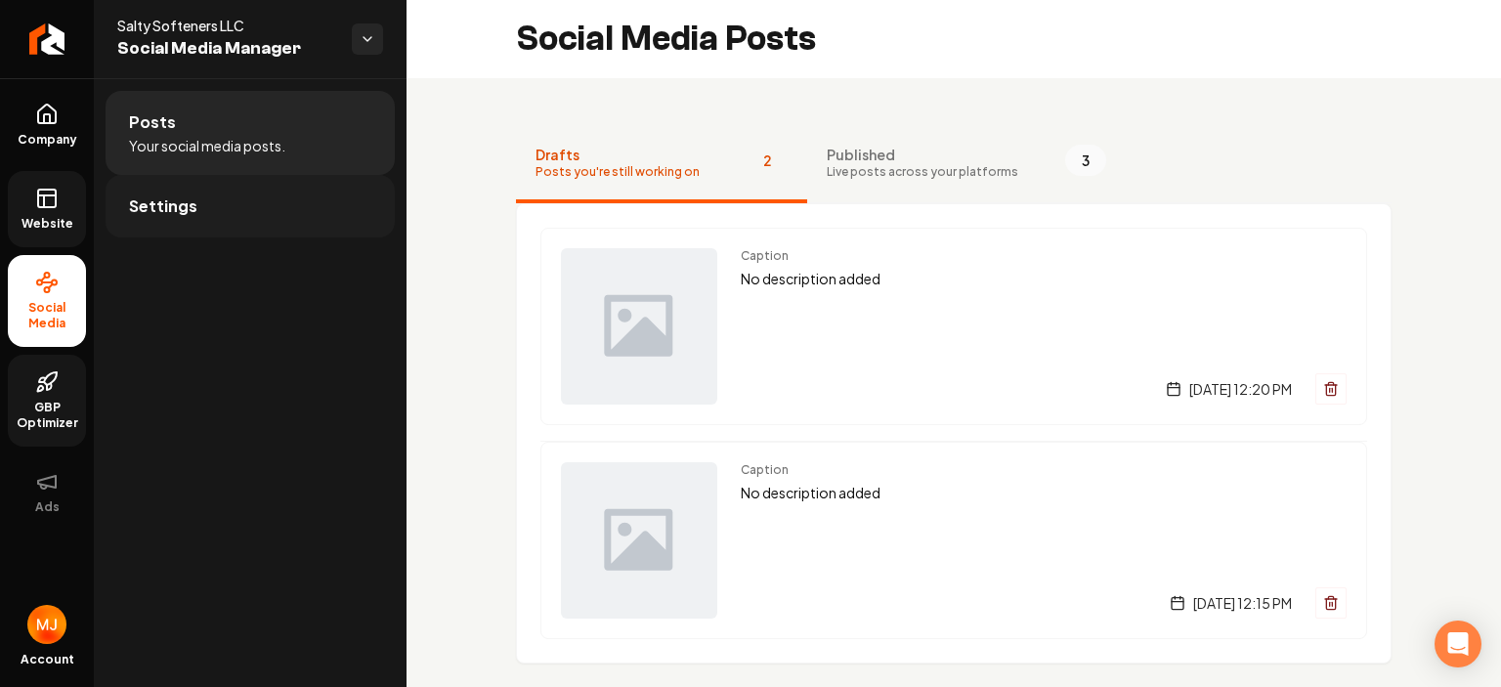
click at [180, 213] on span "Settings" at bounding box center [163, 205] width 68 height 23
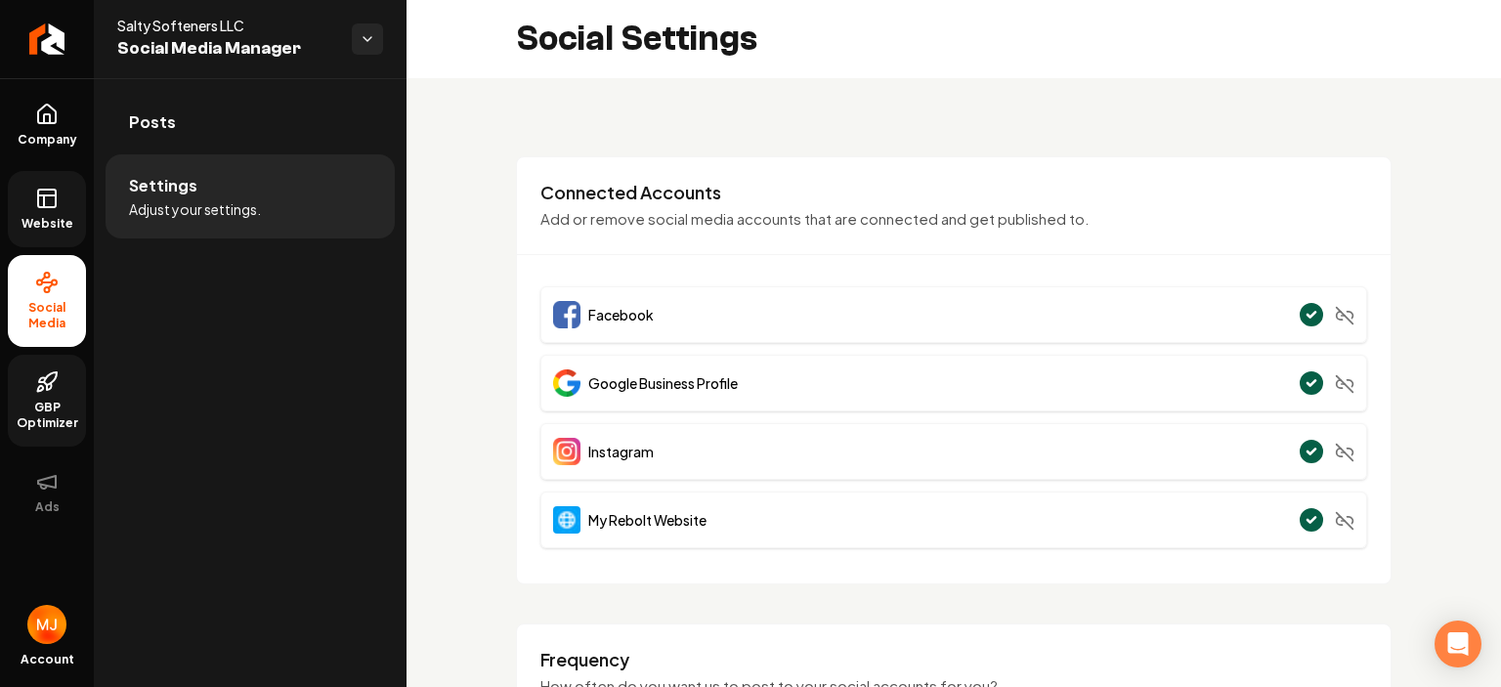
click at [24, 228] on span "Website" at bounding box center [47, 224] width 67 height 16
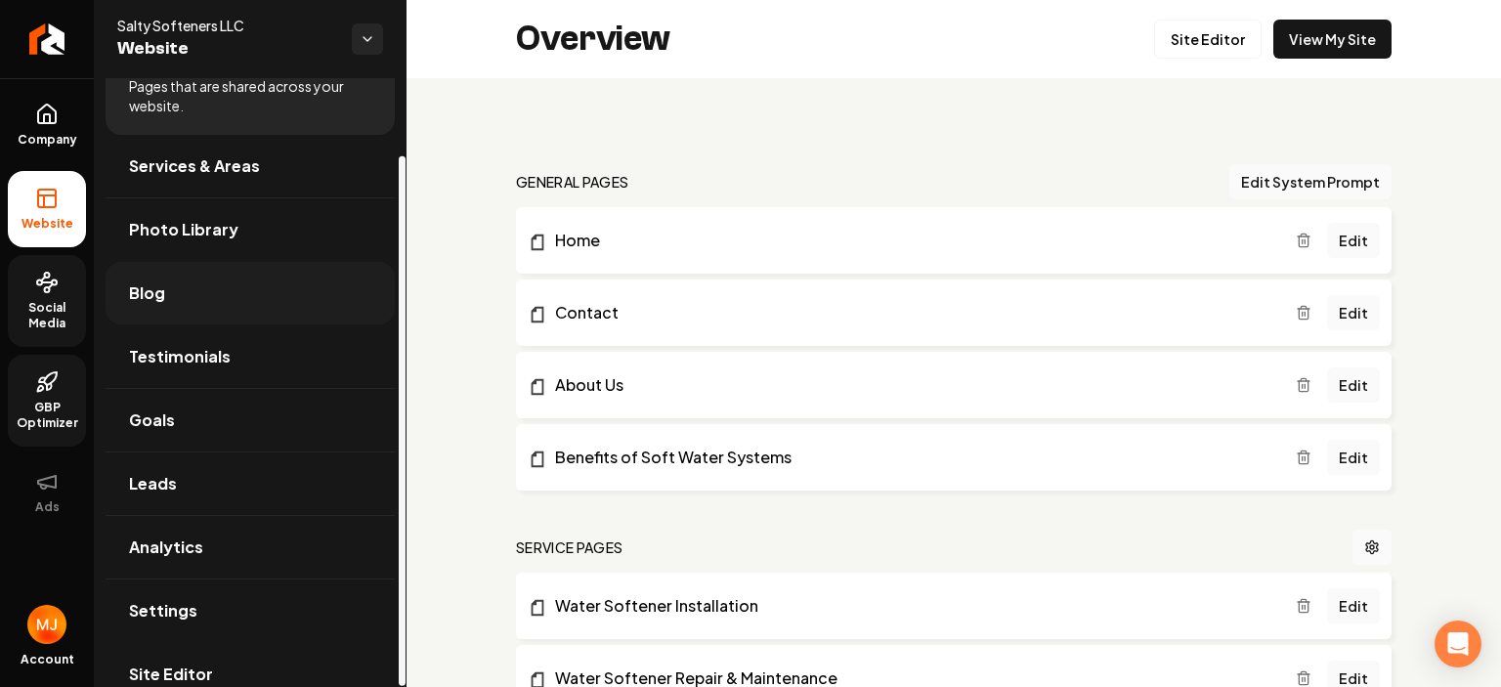
scroll to position [89, 0]
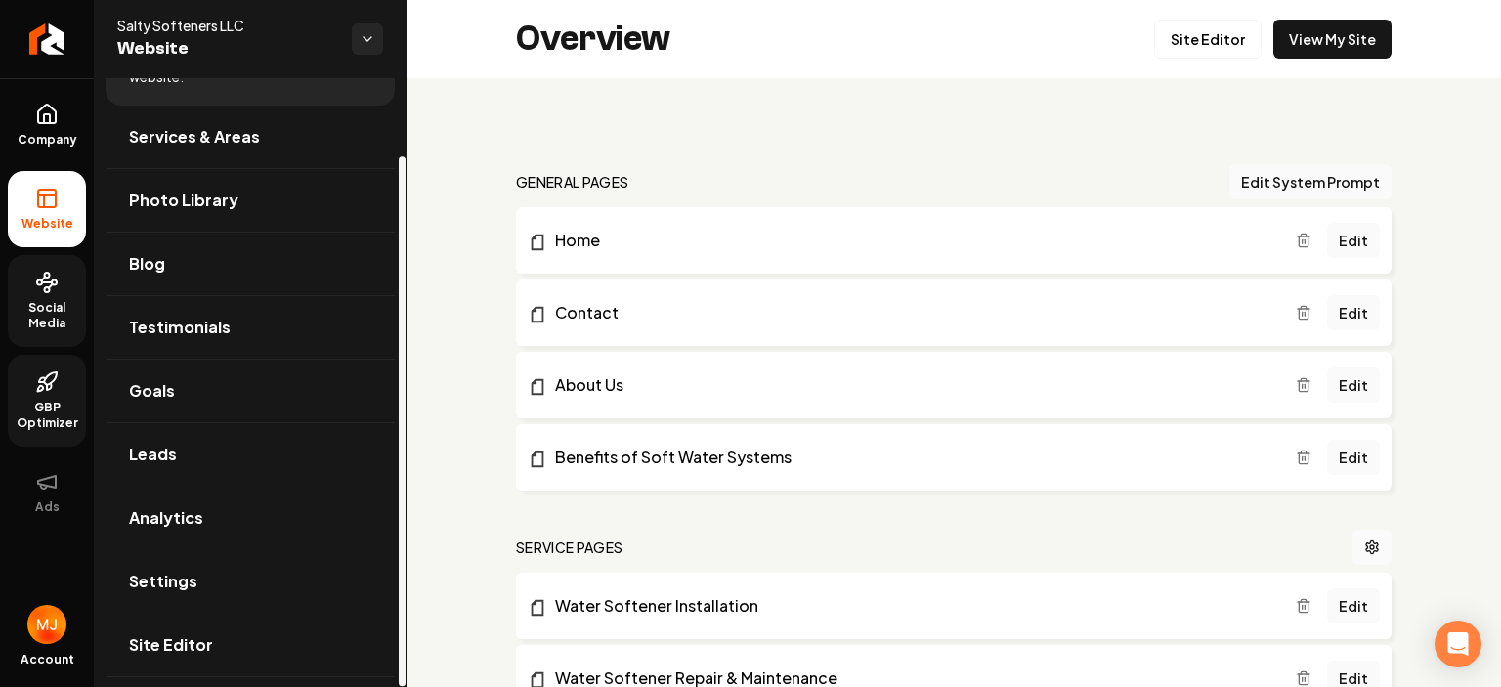
click at [211, 524] on link "Analytics" at bounding box center [250, 518] width 289 height 63
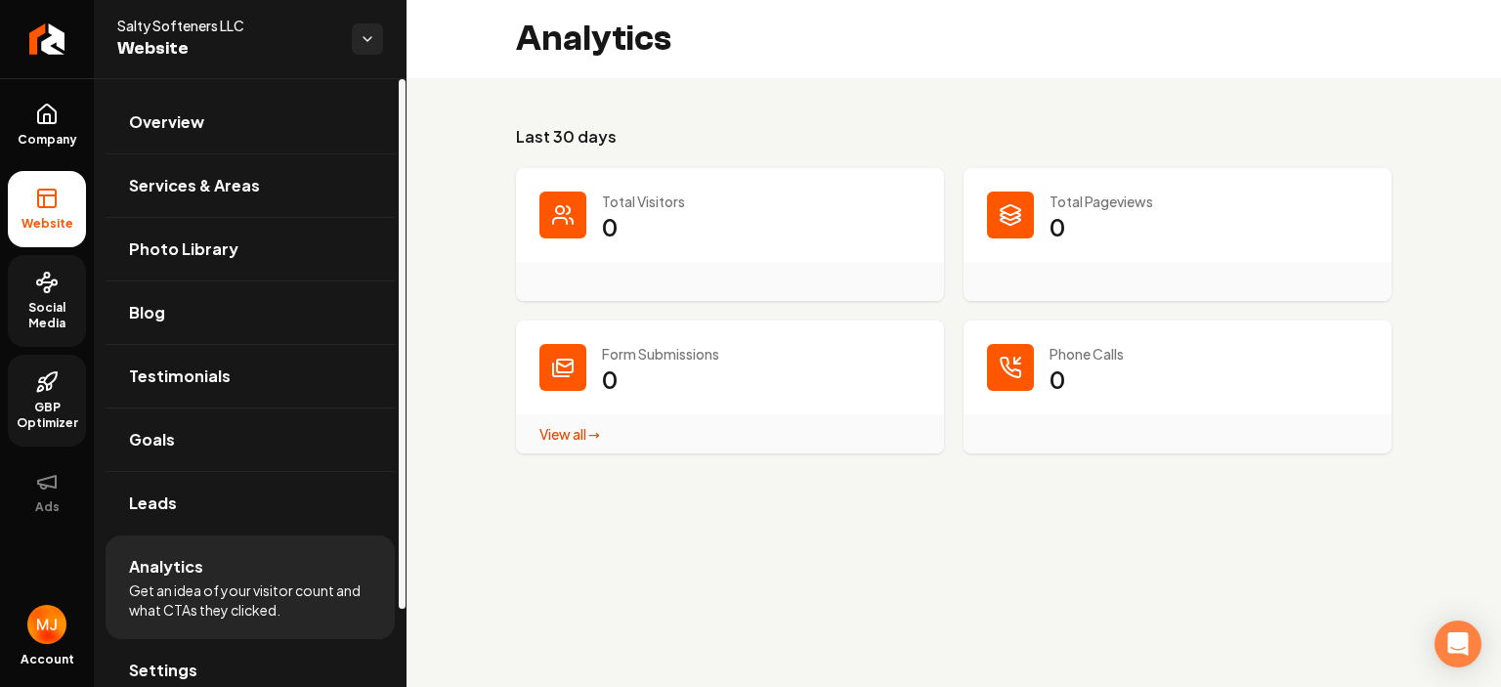
click at [33, 325] on span "Social Media" at bounding box center [47, 315] width 78 height 31
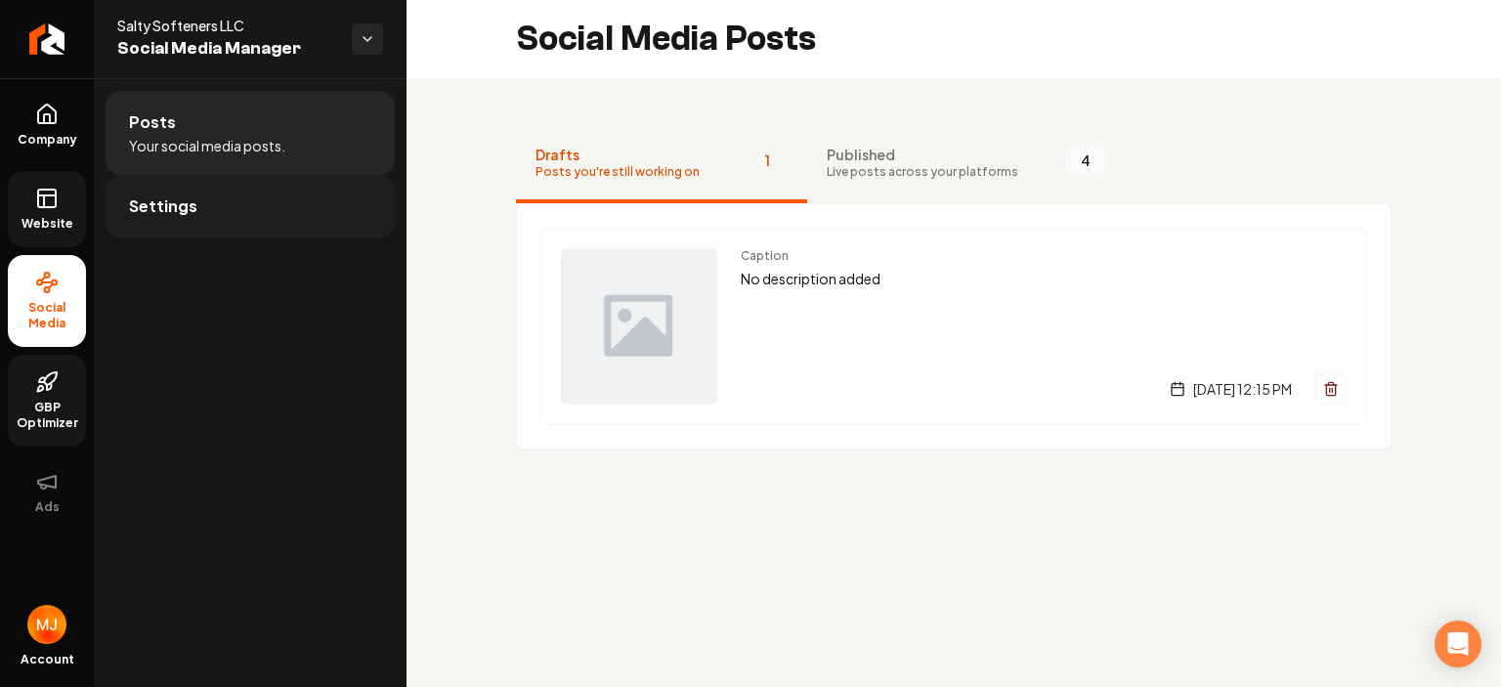
click at [193, 235] on link "Settings" at bounding box center [250, 206] width 289 height 63
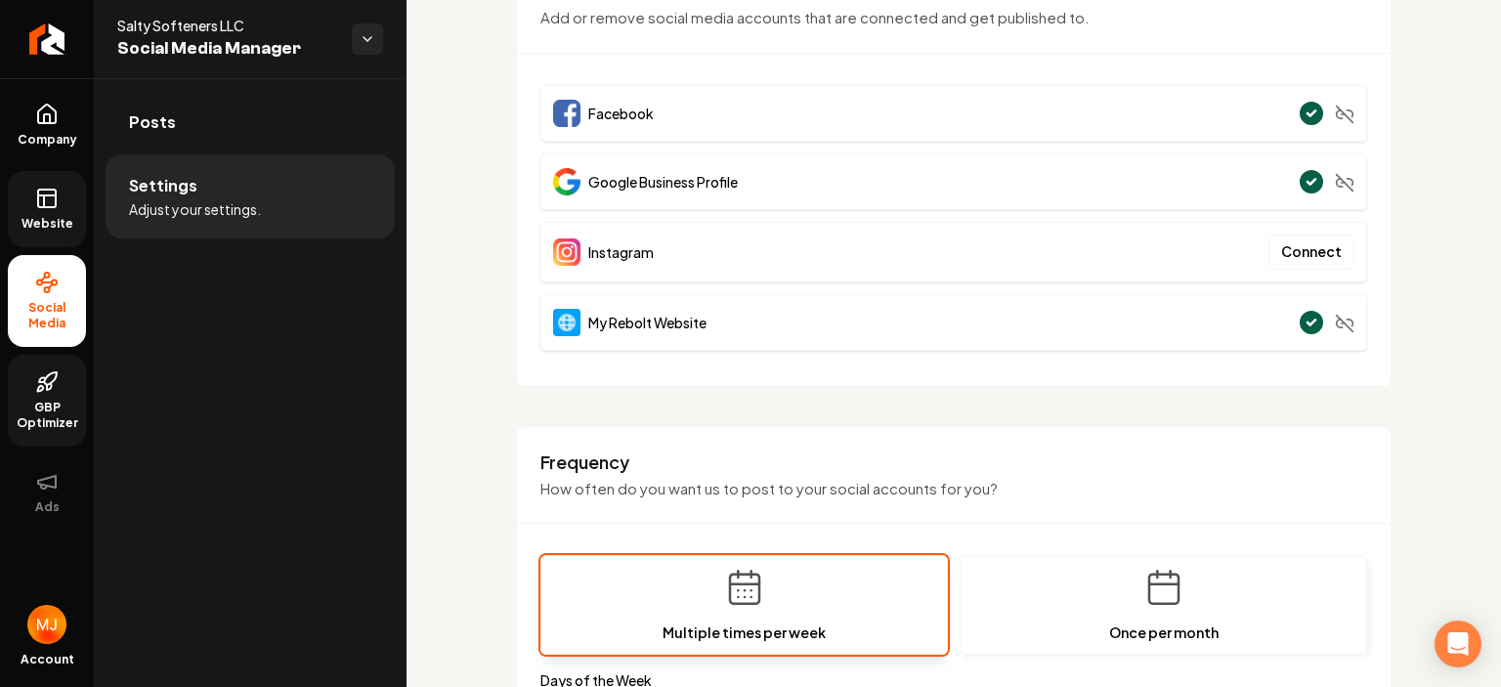
scroll to position [98, 0]
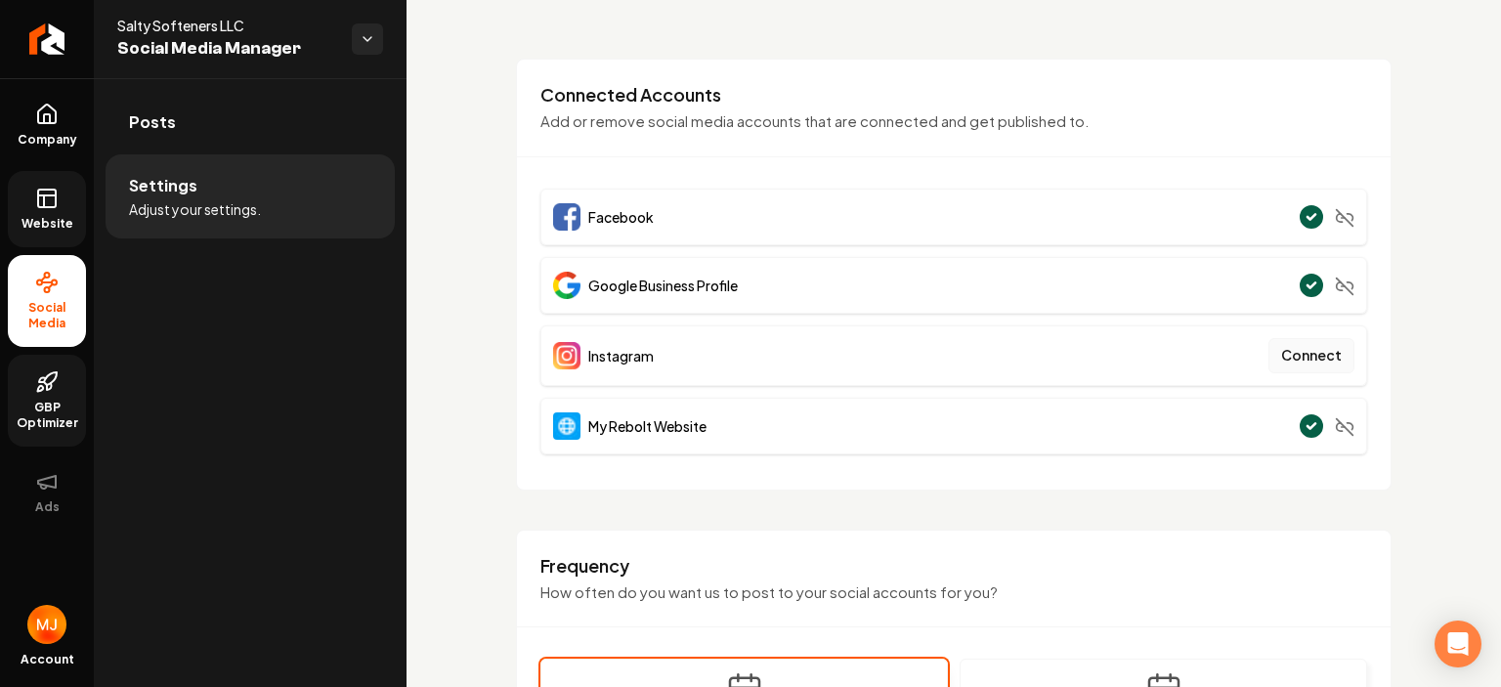
click at [1276, 362] on button "Connect" at bounding box center [1311, 355] width 86 height 35
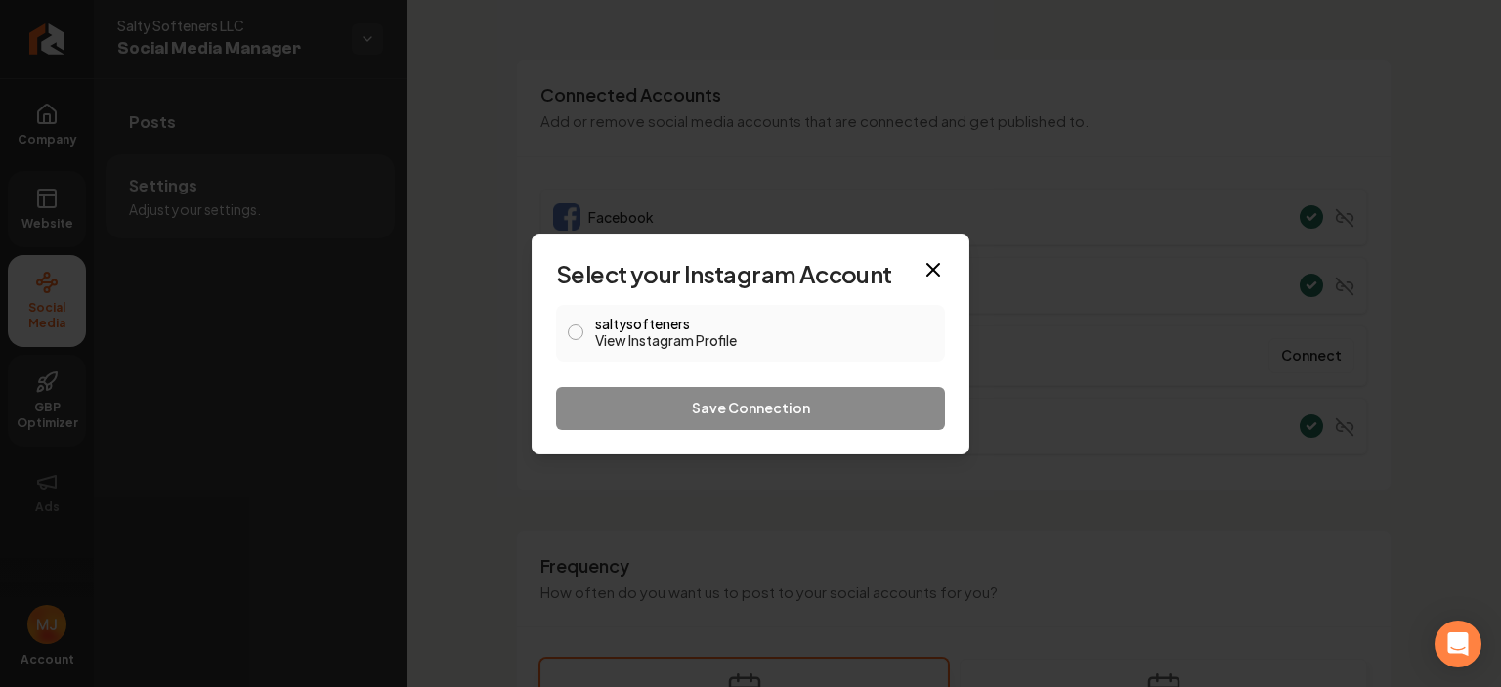
click at [578, 337] on button "saltysofteners View Instagram Profile" at bounding box center [576, 332] width 16 height 16
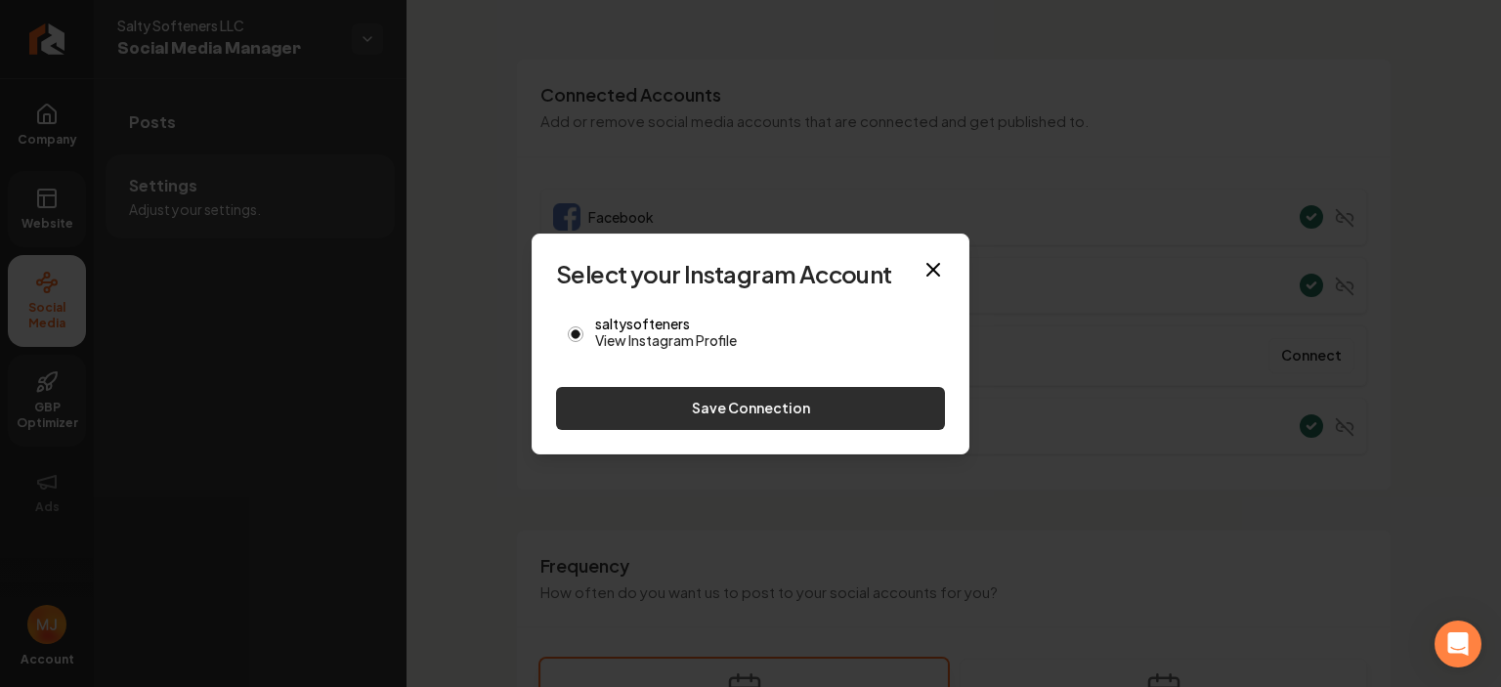
click at [715, 415] on button "Save Connection" at bounding box center [750, 408] width 389 height 43
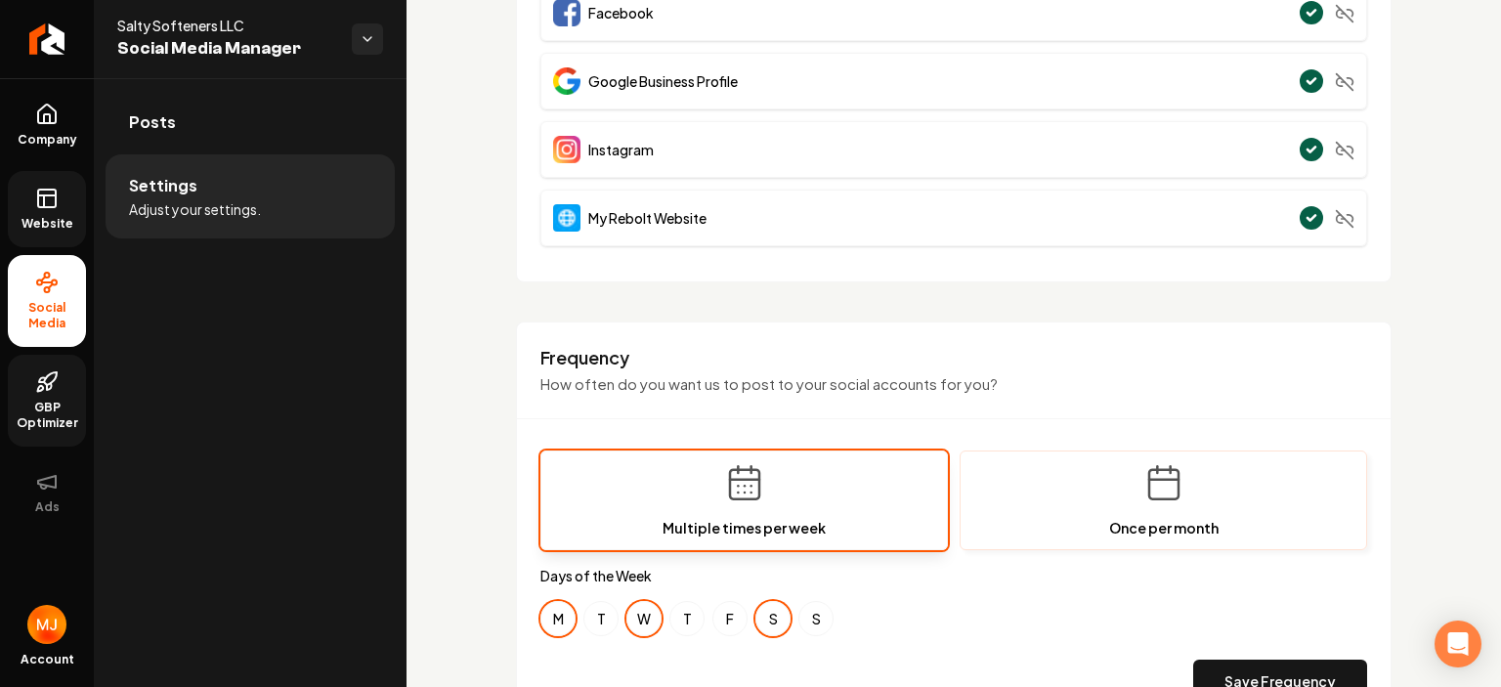
scroll to position [0, 0]
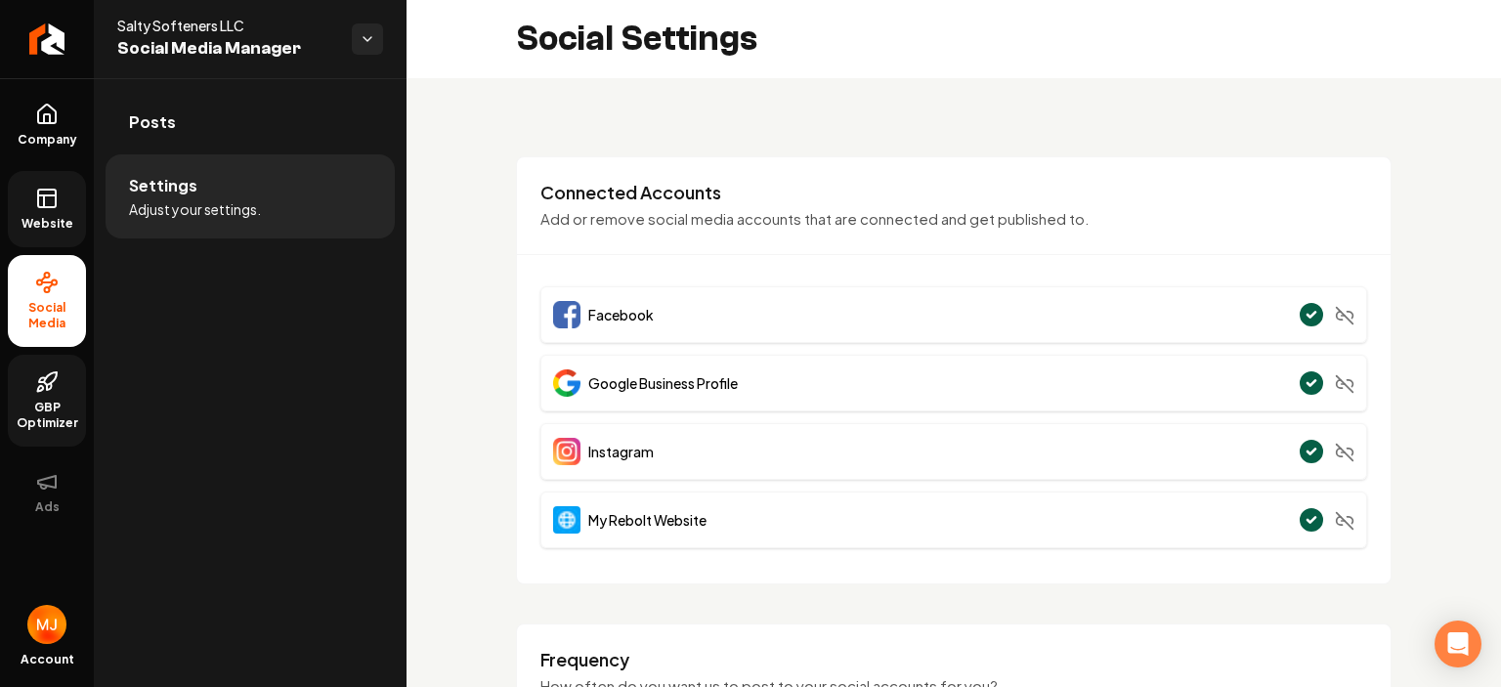
click at [54, 208] on icon at bounding box center [46, 198] width 23 height 23
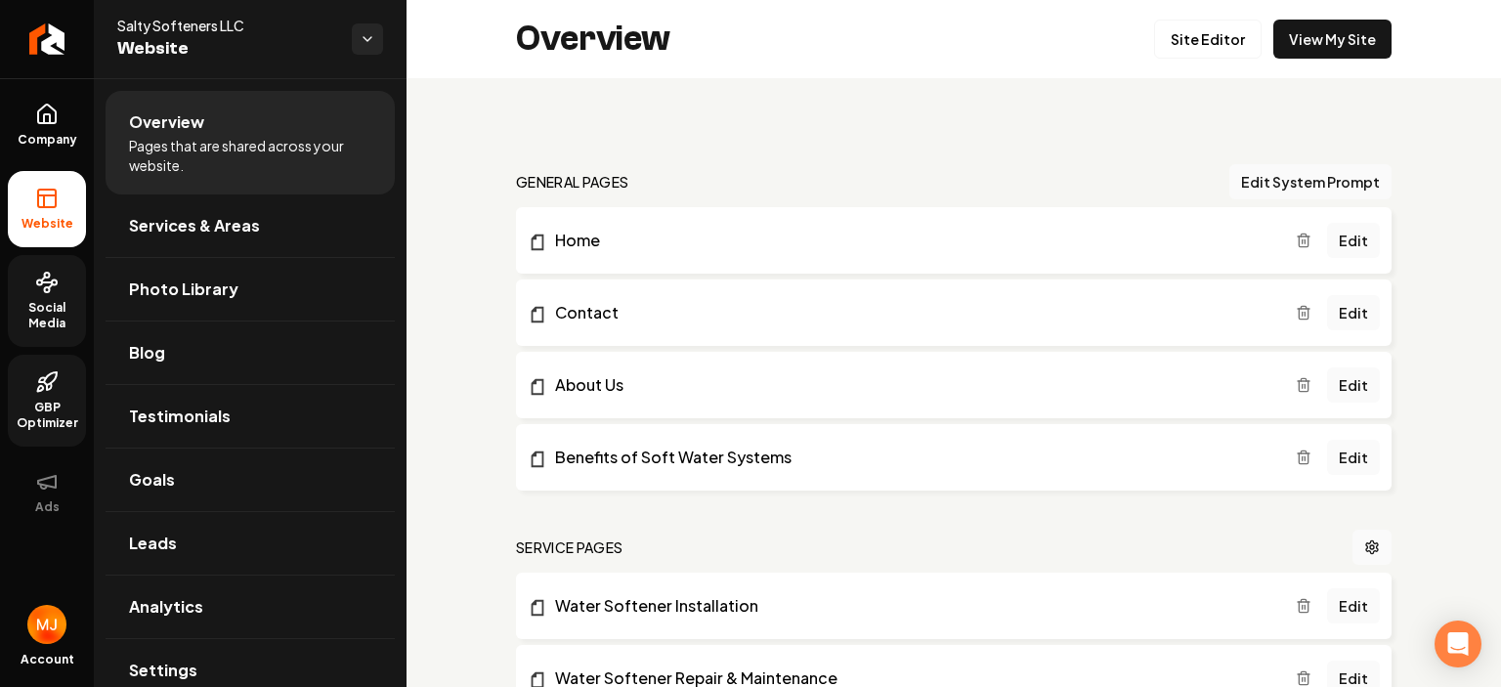
click at [47, 304] on span "Social Media" at bounding box center [47, 315] width 78 height 31
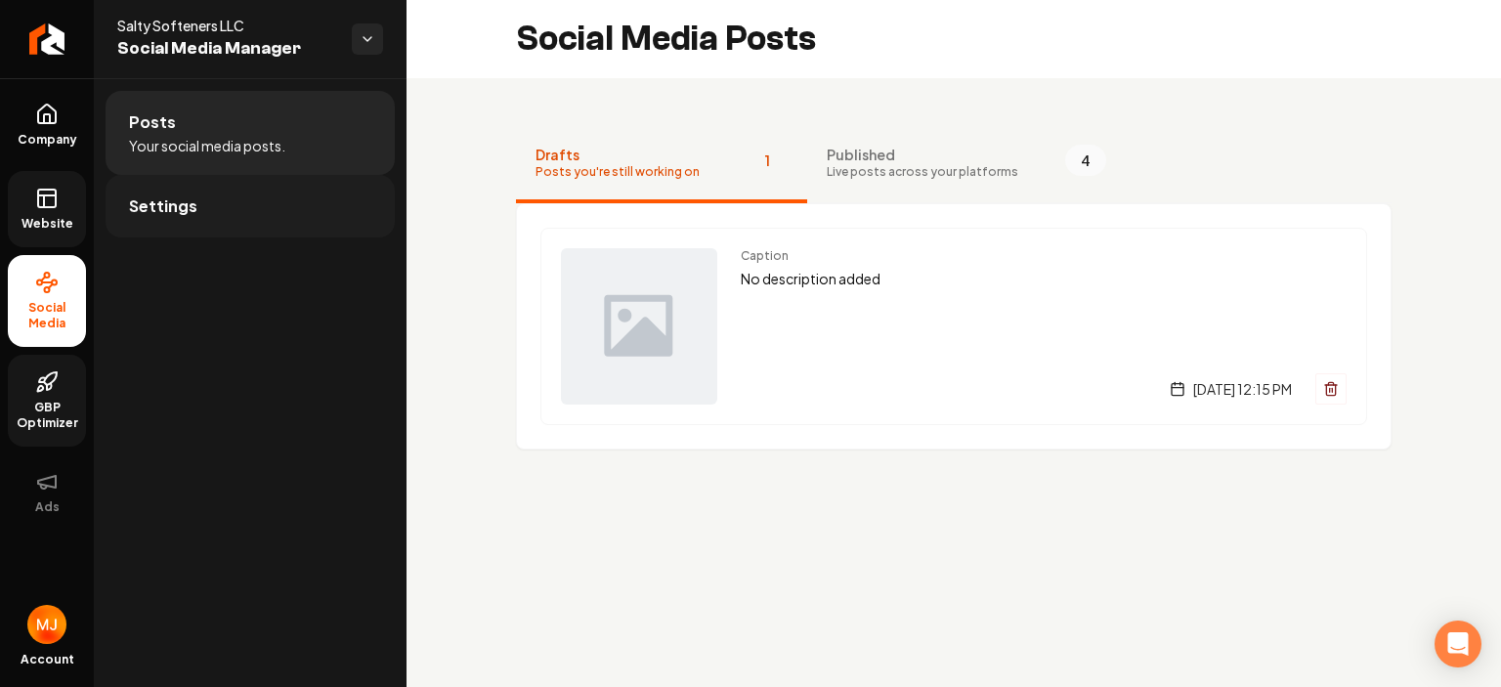
click at [178, 218] on link "Settings" at bounding box center [250, 206] width 289 height 63
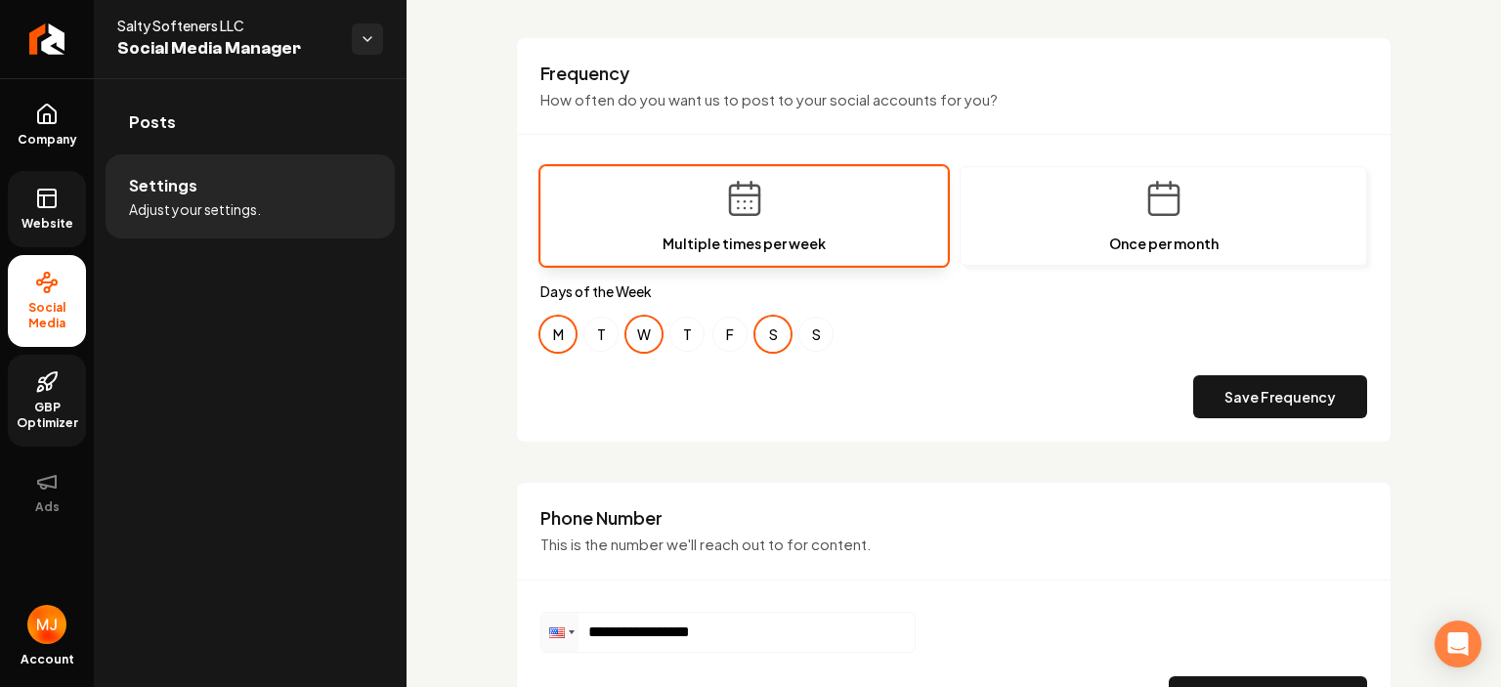
scroll to position [293, 0]
